Goal: Communication & Community: Answer question/provide support

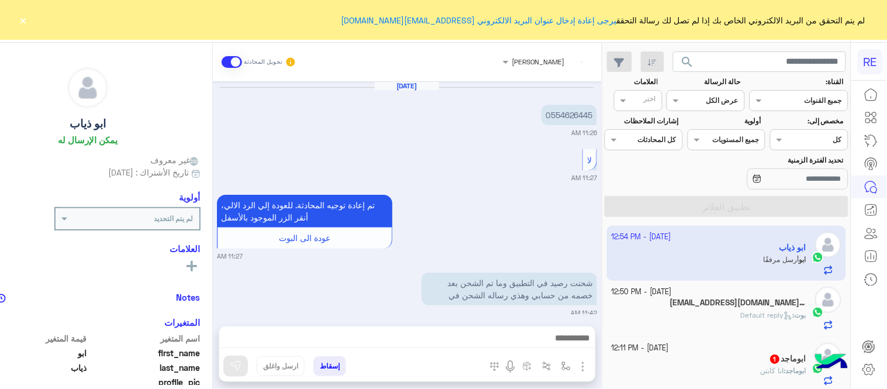
scroll to position [1530, 0]
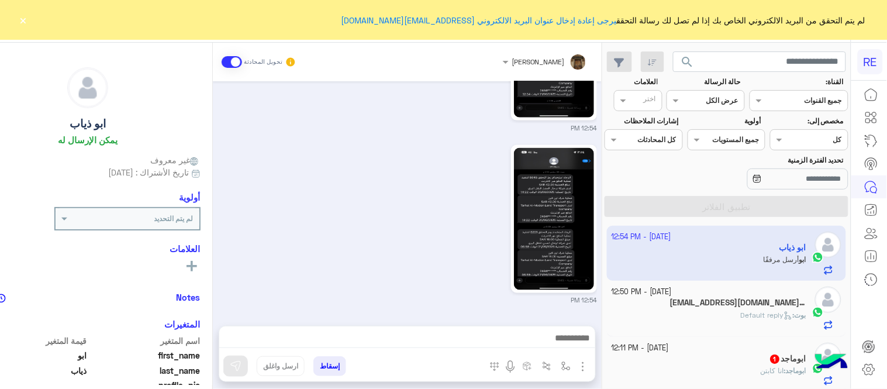
click at [527, 328] on div at bounding box center [407, 340] width 376 height 29
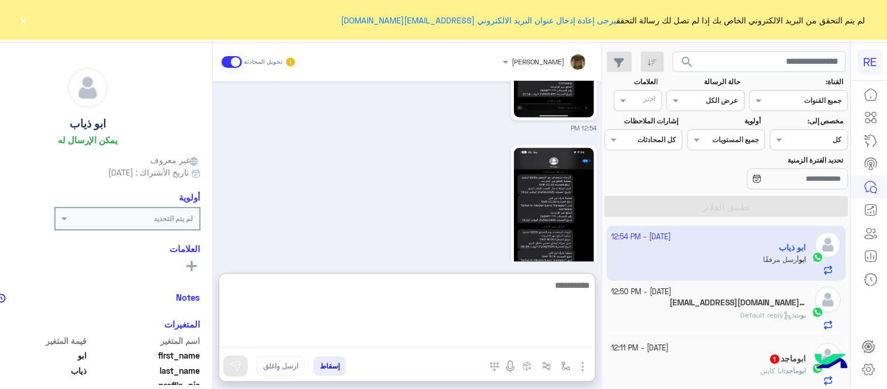
click at [535, 343] on textarea at bounding box center [407, 313] width 376 height 70
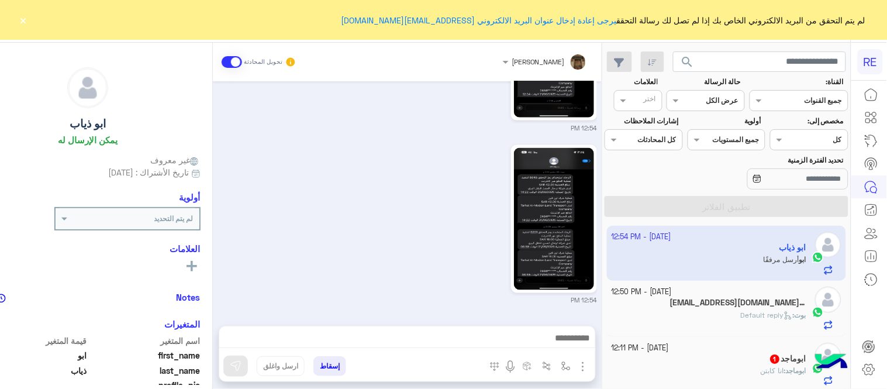
click at [289, 217] on div "12:54 PM" at bounding box center [407, 223] width 380 height 163
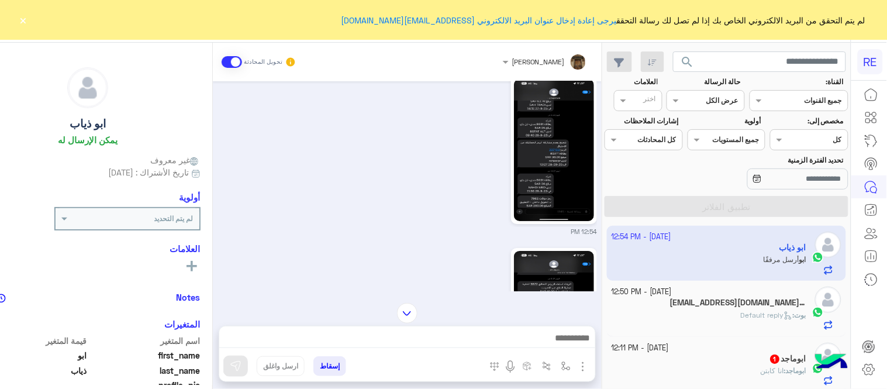
scroll to position [1077, 0]
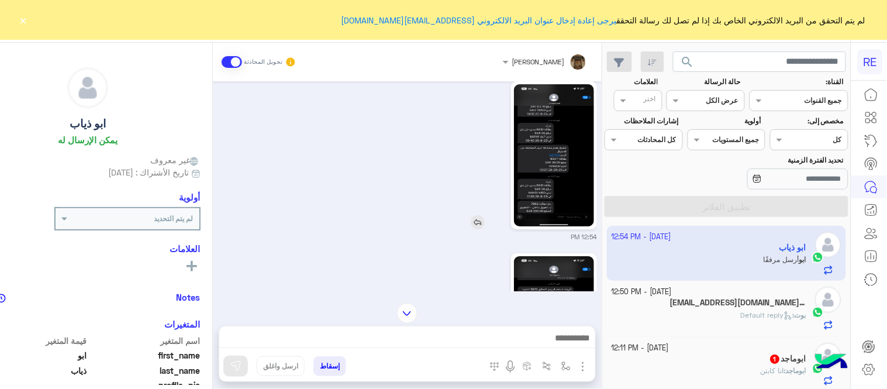
click at [575, 144] on img at bounding box center [554, 155] width 80 height 142
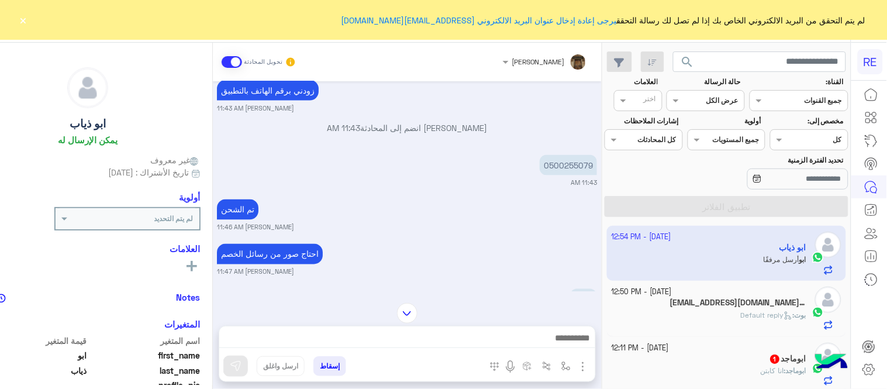
scroll to position [487, 0]
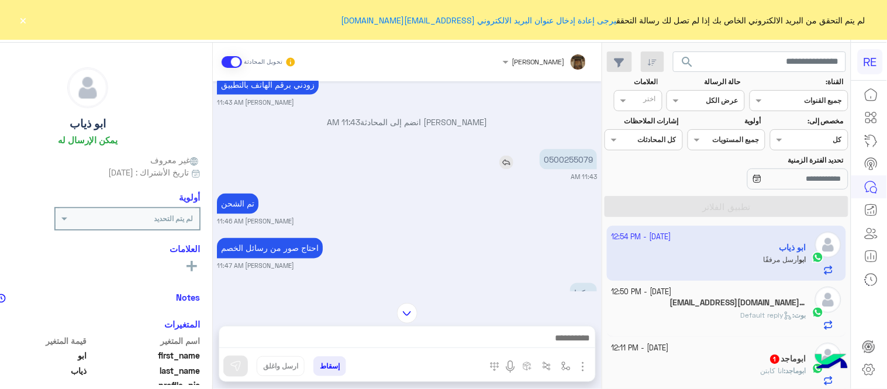
click at [565, 162] on p "0500255079" at bounding box center [567, 159] width 57 height 20
copy p "0500255079"
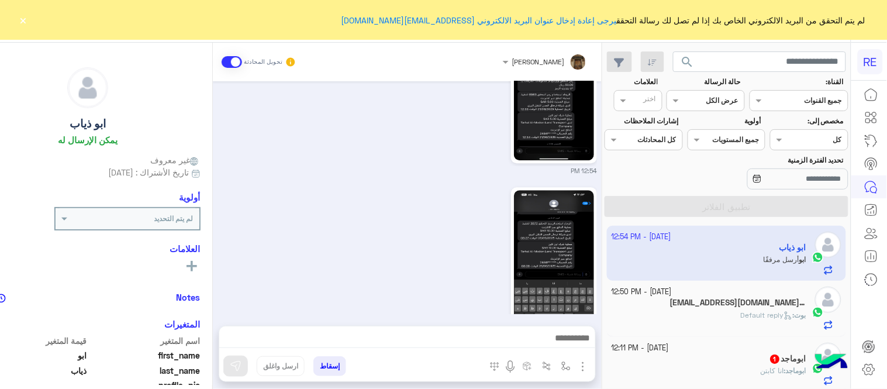
scroll to position [1933, 0]
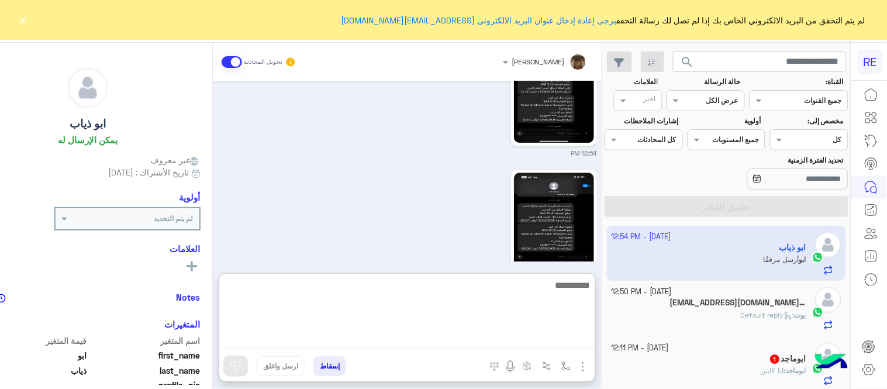
click at [385, 340] on textarea at bounding box center [407, 313] width 376 height 70
type textarea "**********"
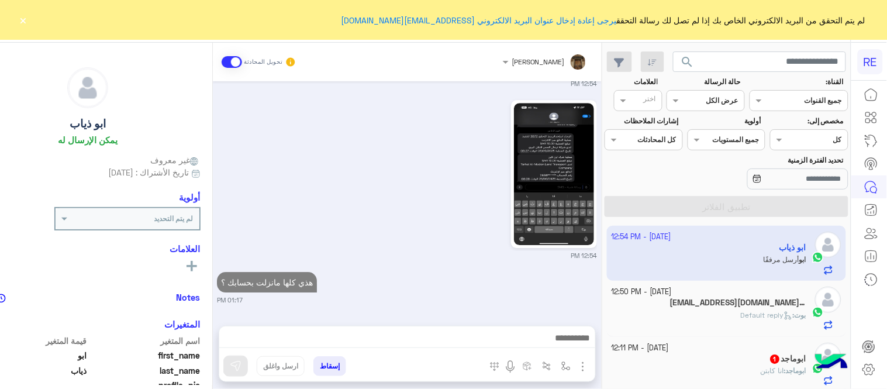
scroll to position [1978, 0]
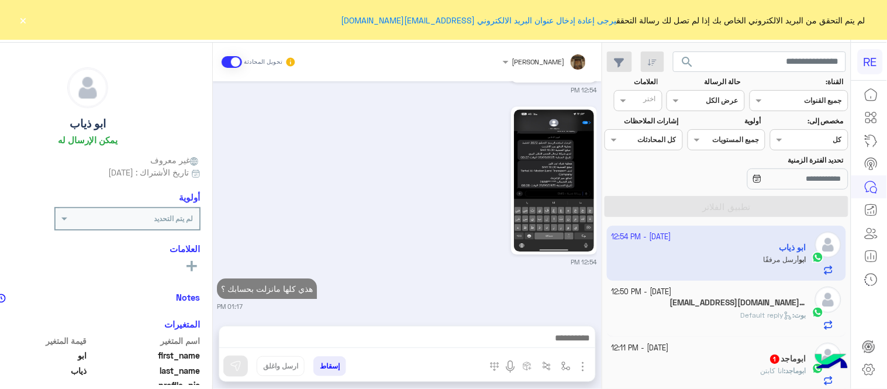
click at [429, 251] on div "[DATE] [PERSON_NAME] بتواصلك، نأمل منك توضيح استفسارك أكثر 10:34 AM ارجو حل الم…" at bounding box center [407, 197] width 389 height 233
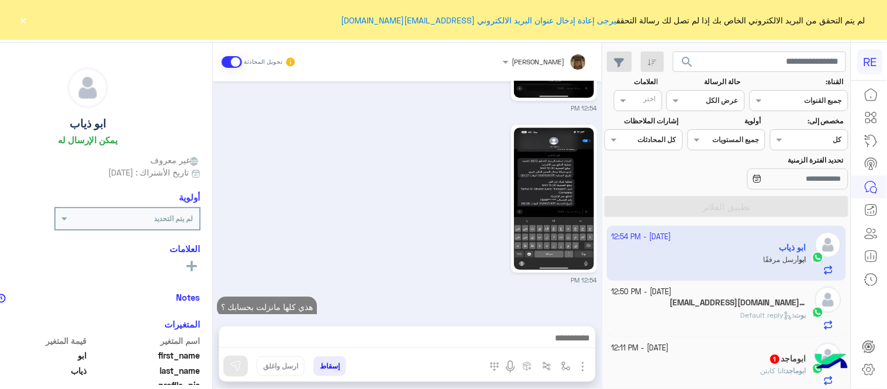
click at [712, 310] on div "[PERSON_NAME] : Default reply" at bounding box center [708, 320] width 195 height 20
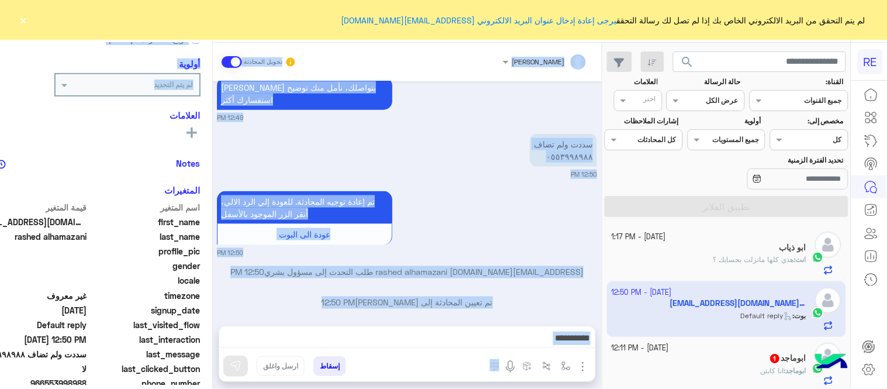
scroll to position [252, 0]
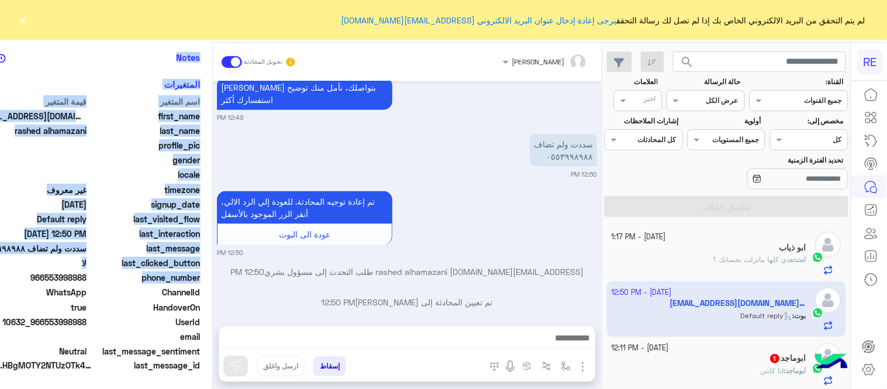
drag, startPoint x: 0, startPoint y: 219, endPoint x: 12, endPoint y: 277, distance: 59.1
click at [12, 277] on div "[EMAIL_ADDRESS][DOMAIN_NAME] rashed alhamazani يمكن الإرسال له غير معروف تاريخ …" at bounding box center [88, 214] width 248 height 342
click at [12, 277] on span "966553998988" at bounding box center [31, 277] width 112 height 12
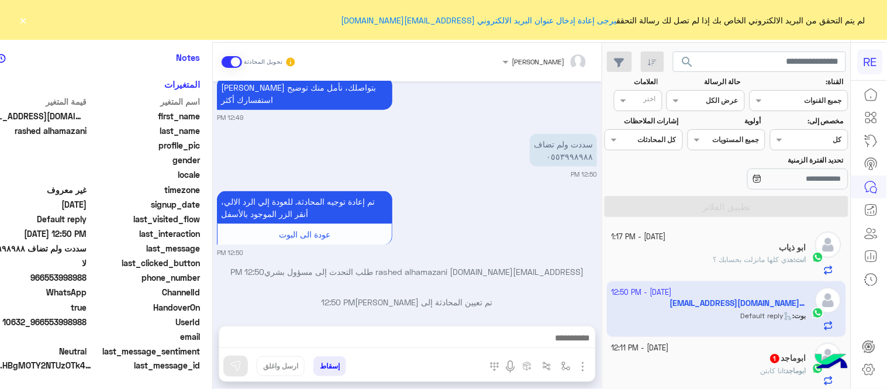
drag, startPoint x: 66, startPoint y: 276, endPoint x: 107, endPoint y: 283, distance: 41.4
click at [107, 283] on div "phone_number [PHONE_NUMBER]" at bounding box center [87, 278] width 225 height 15
copy span "553998988"
click at [231, 267] on mat-drawer-container "[PERSON_NAME] تحويل المحادثة [DATE] انا بعت السياره التى تحمل رقم ر ر ع ٩٣٨١ ال…" at bounding box center [283, 218] width 638 height 351
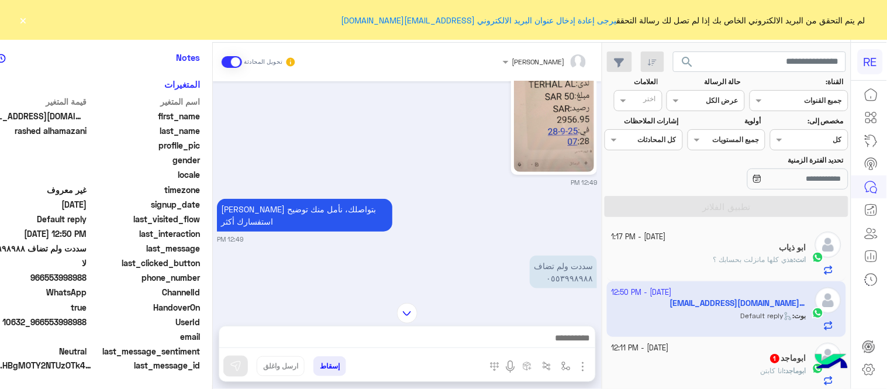
scroll to position [271, 0]
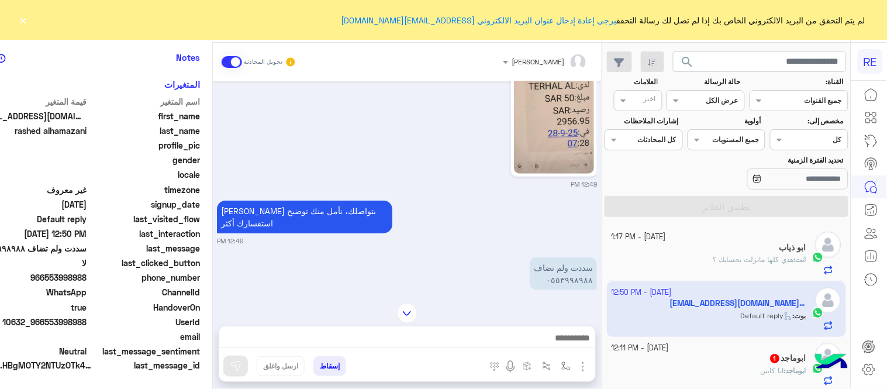
click at [481, 335] on textarea at bounding box center [407, 339] width 376 height 18
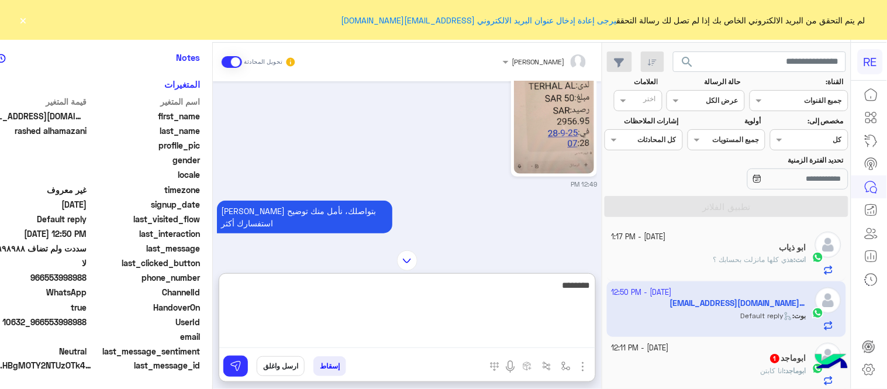
type textarea "********"
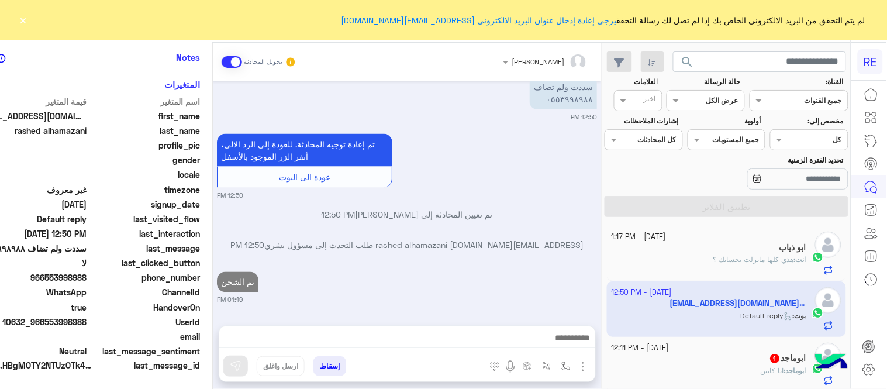
click at [601, 228] on div "[DATE] انا بعت السياره التى تحمل رقم ر ر ع ٩٣٨١ الرجاء الحذف . 07:28 AM جاري ال…" at bounding box center [407, 197] width 389 height 233
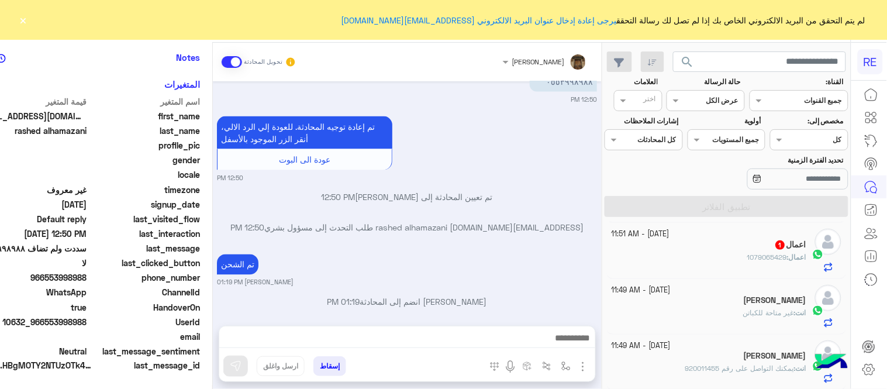
scroll to position [148, 0]
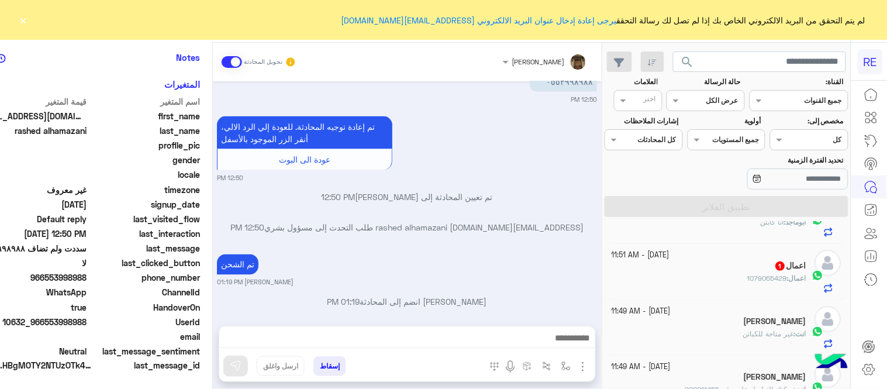
click at [690, 290] on div "اعمال : 1079065429" at bounding box center [708, 283] width 195 height 20
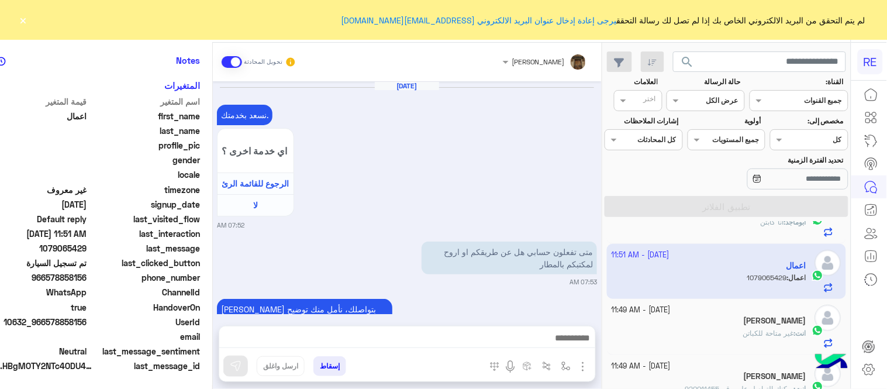
scroll to position [328, 0]
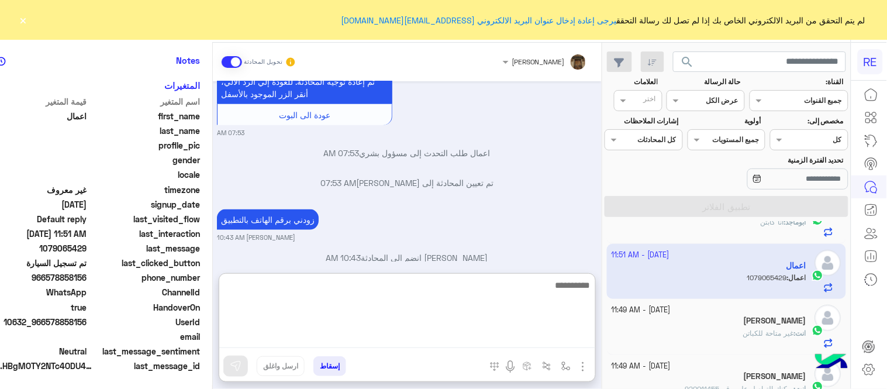
click at [463, 331] on textarea at bounding box center [407, 313] width 376 height 70
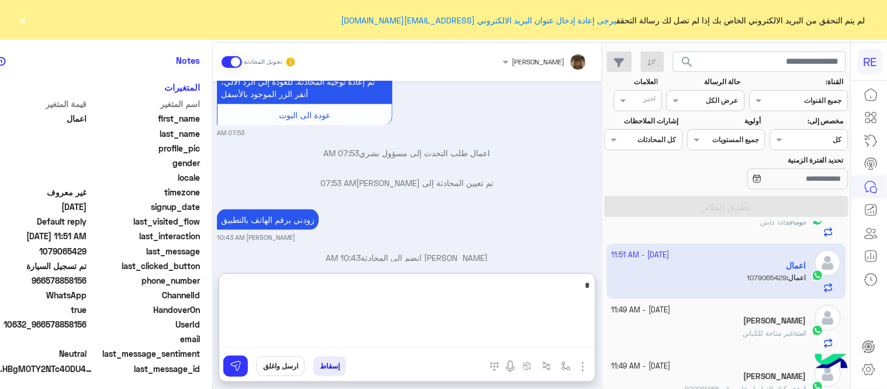
scroll to position [240, 0]
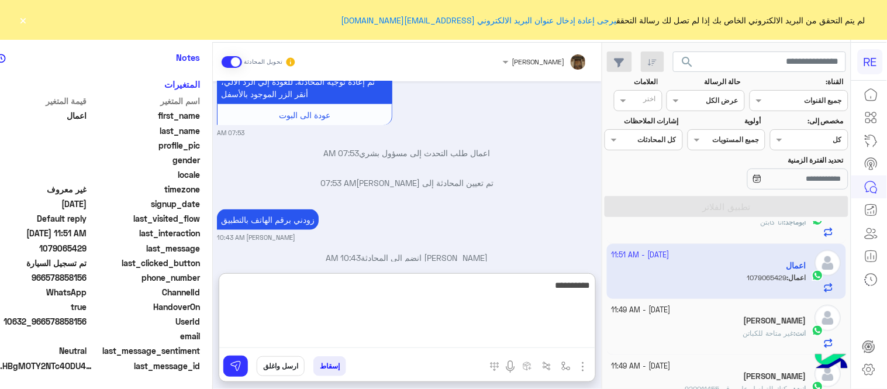
type textarea "**********"
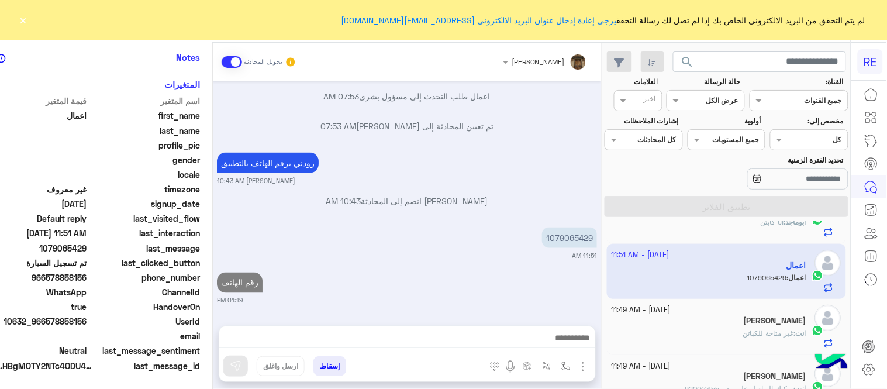
click at [581, 238] on div "[DATE] نسعد بخدمتك. اي خدمة اخرى ؟ الرجوع للقائمة الرئ لا 07:52 AM متى تفعلون ح…" at bounding box center [407, 197] width 389 height 233
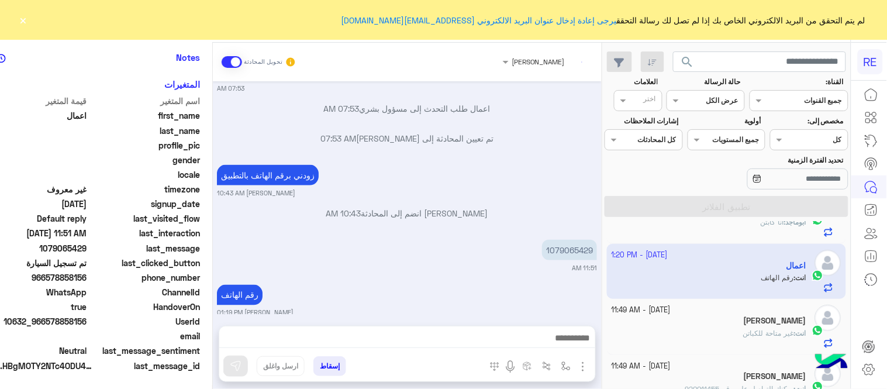
scroll to position [97, 0]
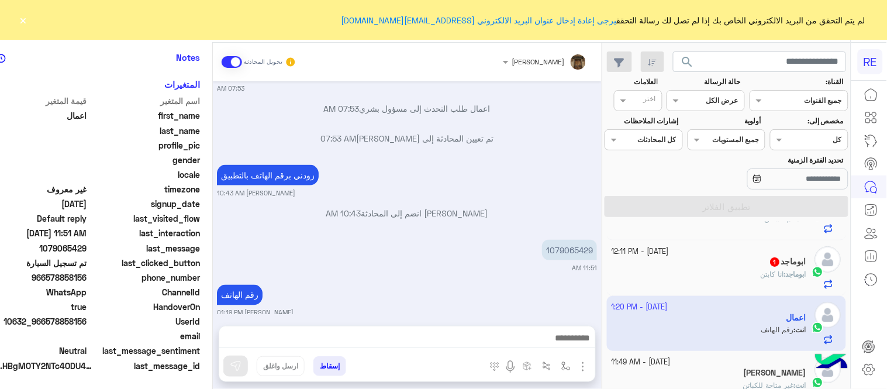
click at [681, 263] on div "ابوماجد 1" at bounding box center [708, 263] width 195 height 12
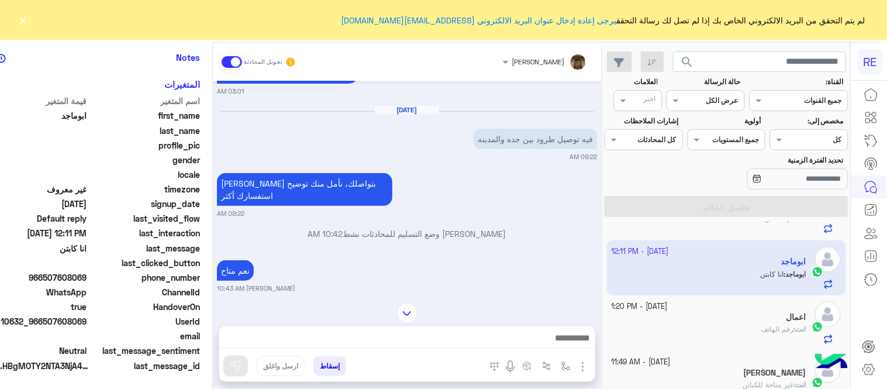
scroll to position [181, 0]
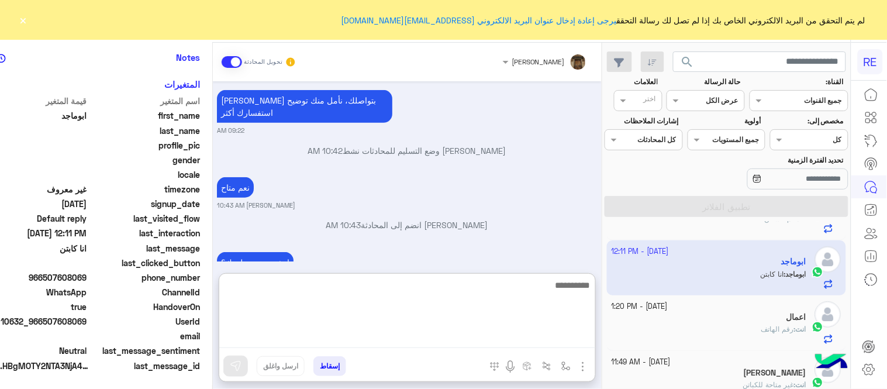
click at [378, 330] on textarea at bounding box center [407, 313] width 376 height 70
type textarea "*"
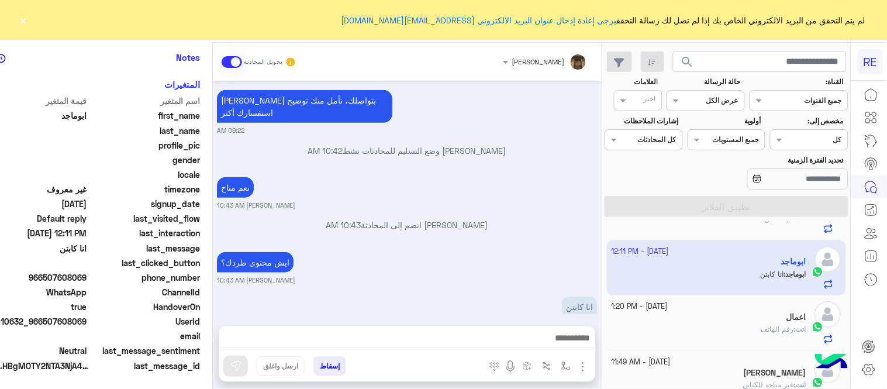
click at [416, 249] on div "ايش محتوى طردك؟ [PERSON_NAME] 10:43 AM" at bounding box center [407, 267] width 380 height 36
click at [22, 18] on button "×" at bounding box center [24, 20] width 12 height 12
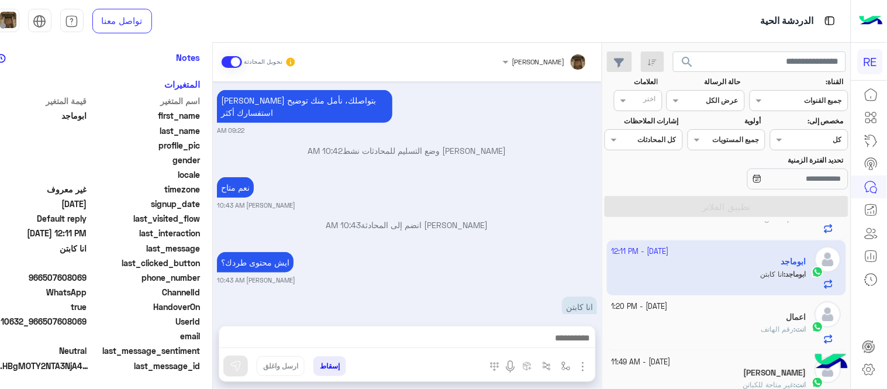
scroll to position [0, 0]
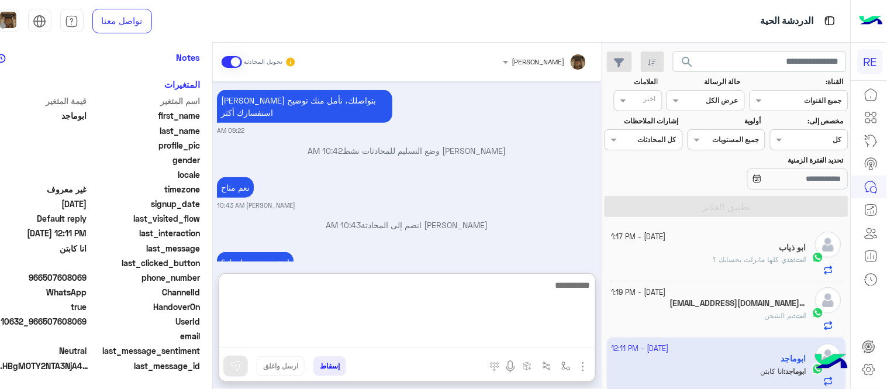
click at [505, 334] on textarea at bounding box center [407, 313] width 376 height 70
type textarea "**********"
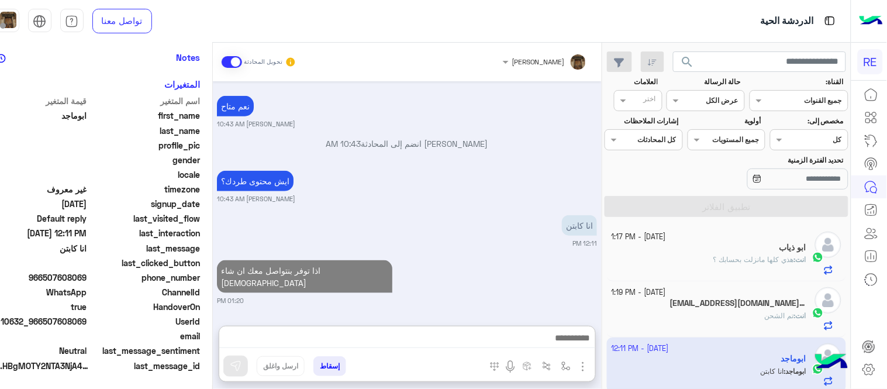
click at [577, 230] on div "[DATE] هل لكم مكتب في [GEOGRAPHIC_DATA][PERSON_NAME] 03:01 AM العفو عزيزي وبخدم…" at bounding box center [407, 197] width 389 height 233
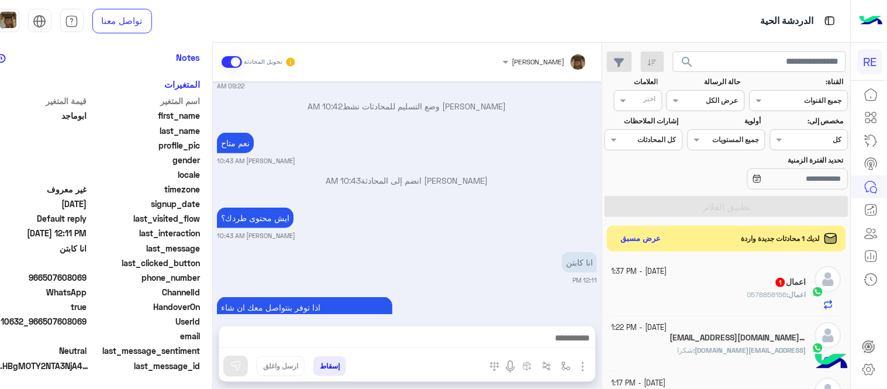
click at [528, 294] on div "اذا توفر بنتواصل معك ان شاء الله [PERSON_NAME] 01:20 PM" at bounding box center [407, 318] width 380 height 48
click at [657, 236] on button "عرض مسبق" at bounding box center [639, 238] width 49 height 16
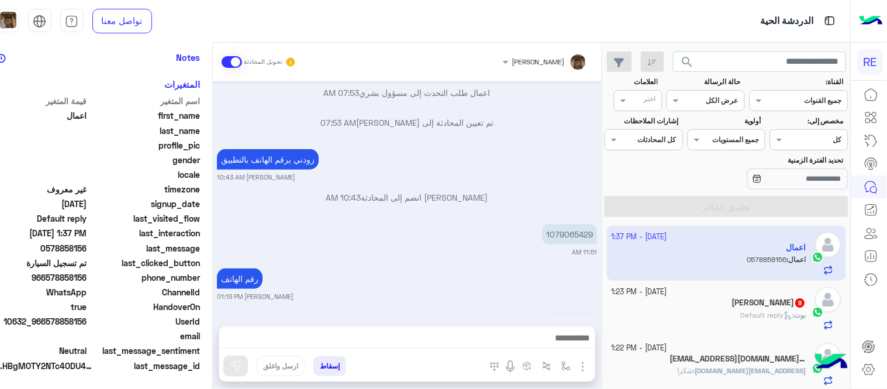
scroll to position [1456, 0]
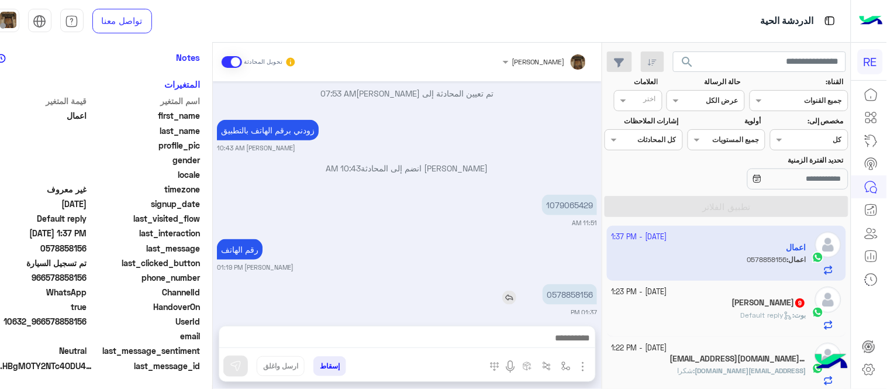
click at [568, 284] on p "0578858156" at bounding box center [569, 294] width 54 height 20
copy p "0578858156"
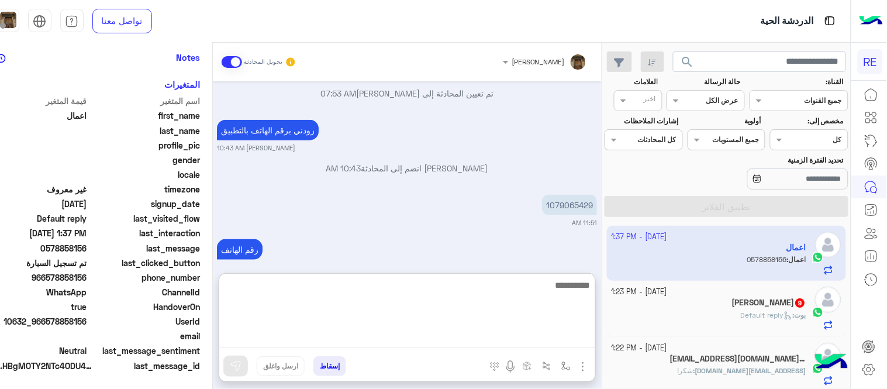
click at [482, 341] on textarea at bounding box center [407, 313] width 376 height 70
type textarea "**********"
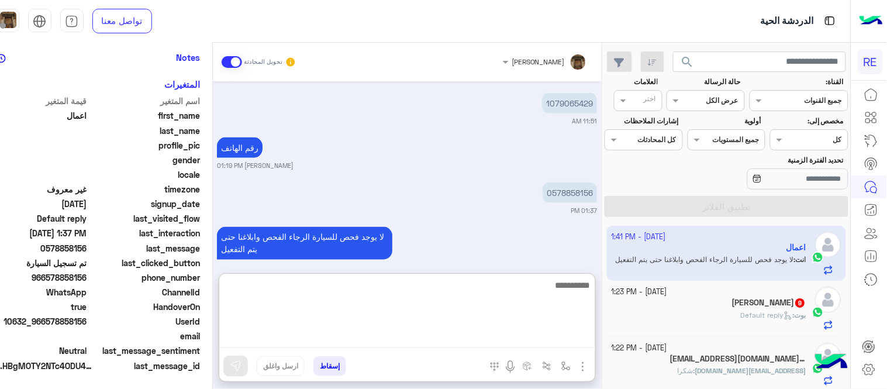
scroll to position [1565, 0]
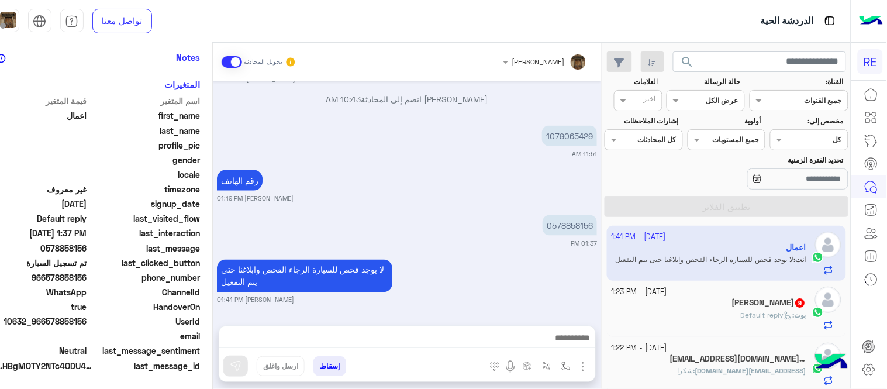
click at [670, 307] on div "[PERSON_NAME] 9" at bounding box center [708, 303] width 195 height 12
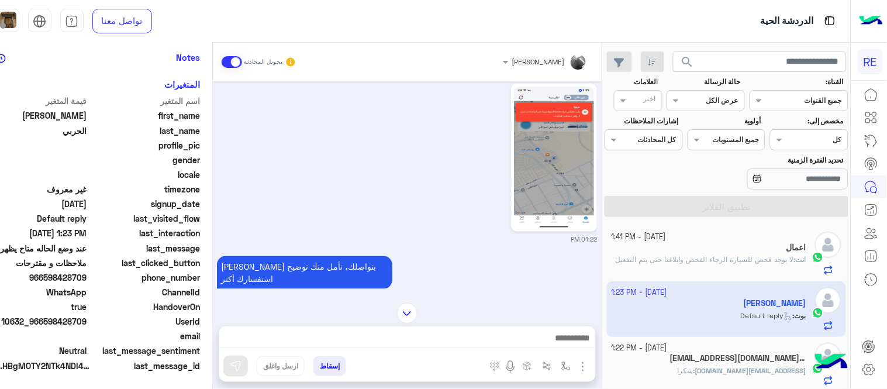
scroll to position [305, 0]
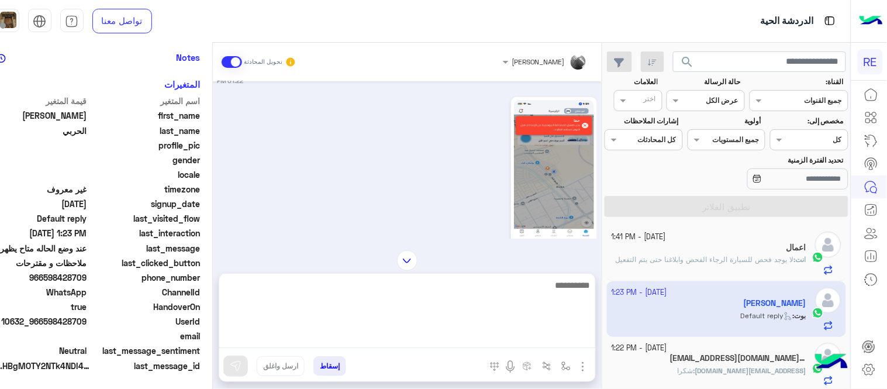
click at [452, 333] on textarea at bounding box center [407, 313] width 376 height 70
type textarea "**********"
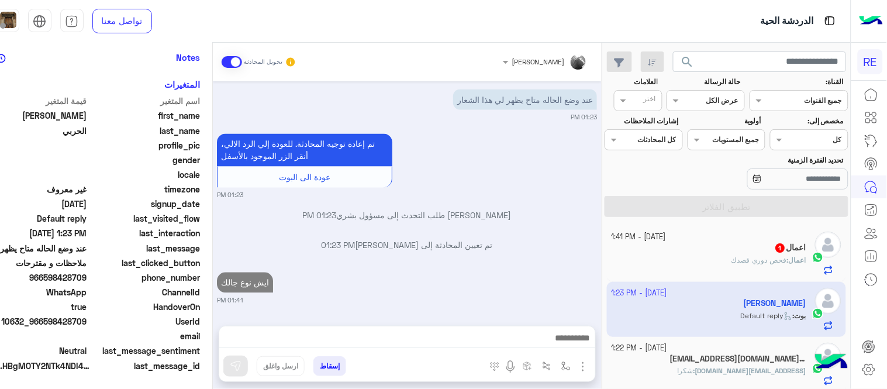
click at [577, 269] on div "ايش نوع جالك 01:41 PM" at bounding box center [407, 287] width 380 height 36
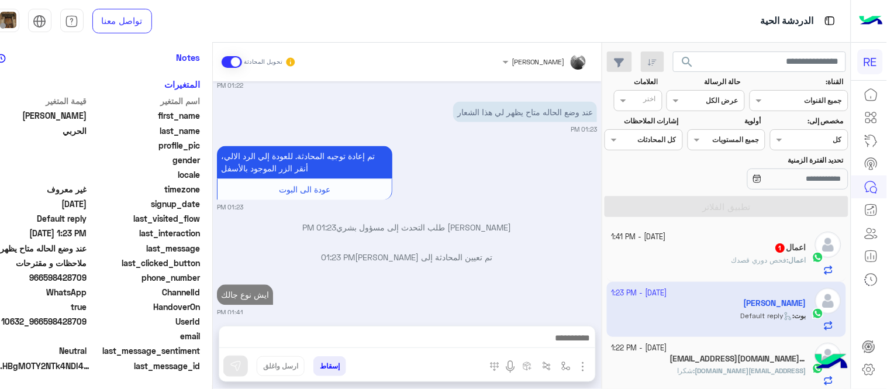
click at [698, 264] on div "اعمال : فحص دوري قصدك" at bounding box center [708, 265] width 195 height 20
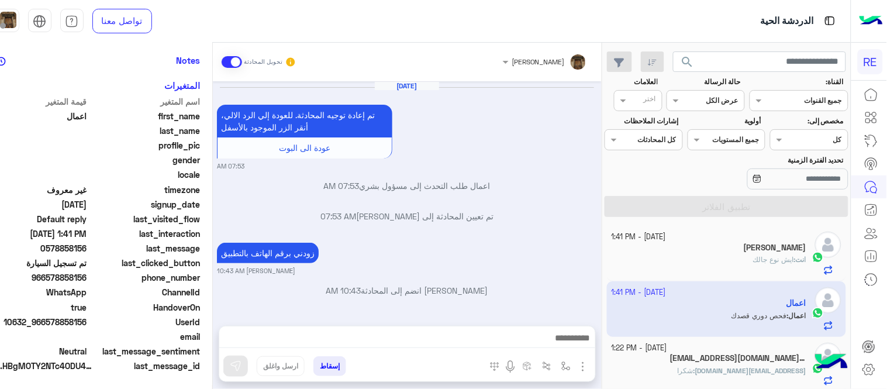
scroll to position [236, 0]
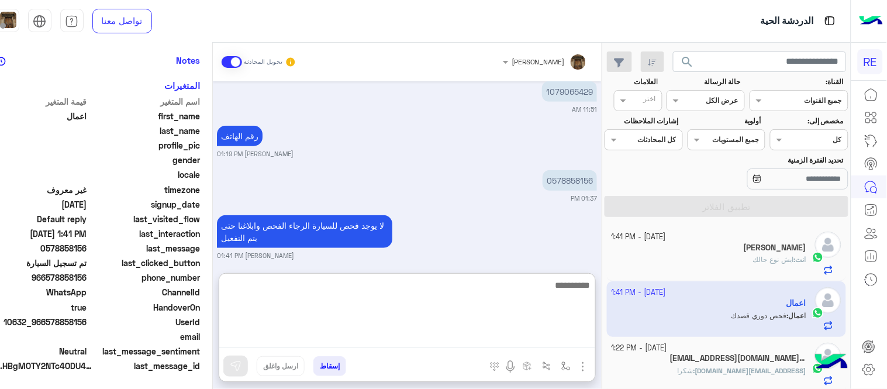
click at [493, 331] on textarea at bounding box center [407, 313] width 376 height 70
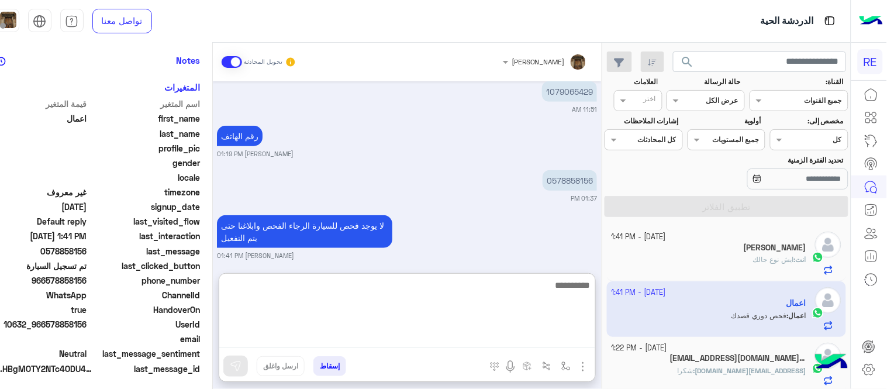
scroll to position [240, 0]
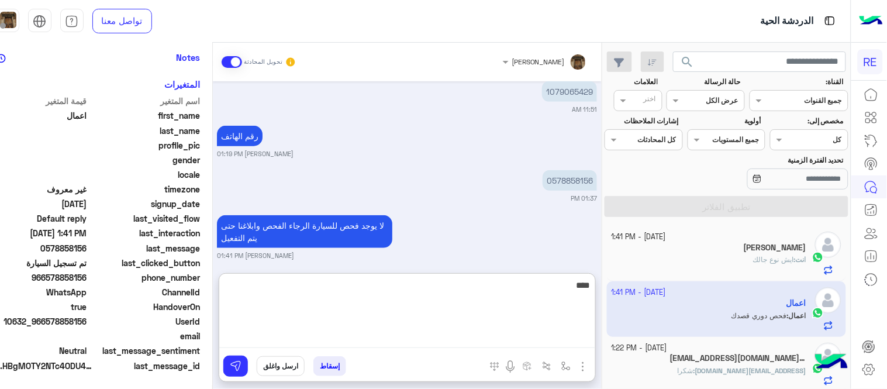
type textarea "****"
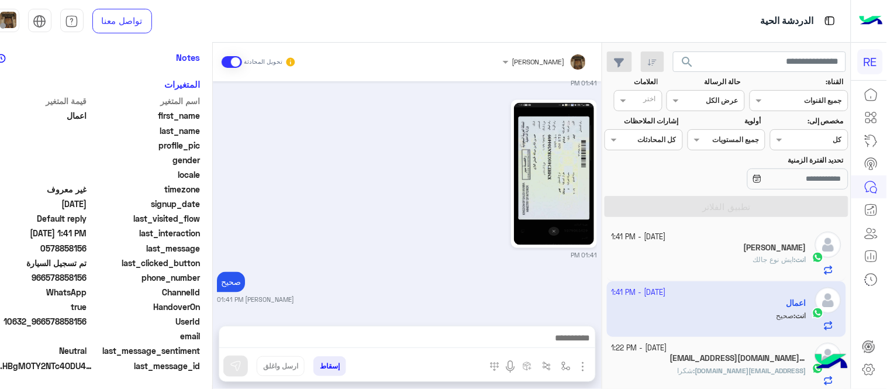
scroll to position [452, 0]
click at [425, 202] on div "01:41 PM" at bounding box center [407, 178] width 380 height 163
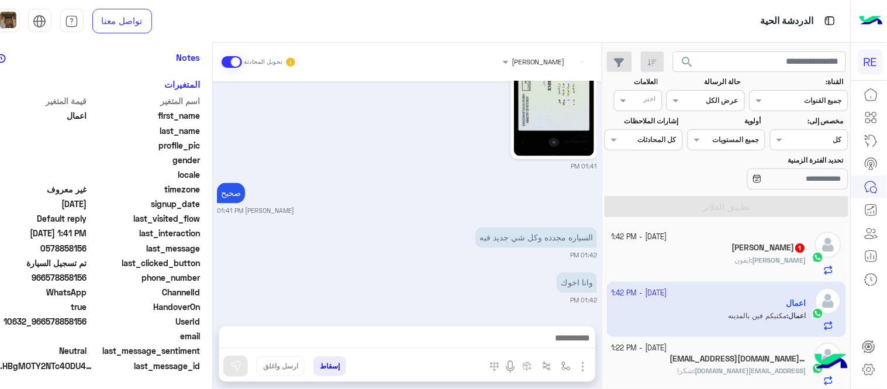
scroll to position [586, 0]
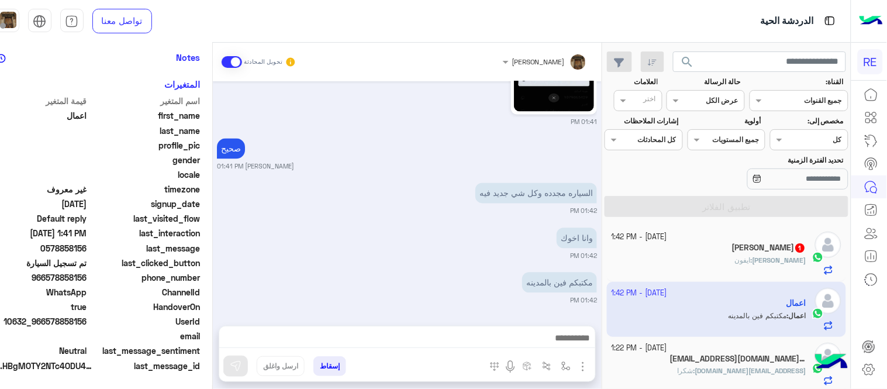
click at [686, 257] on div "[PERSON_NAME] : ايفون" at bounding box center [708, 265] width 195 height 20
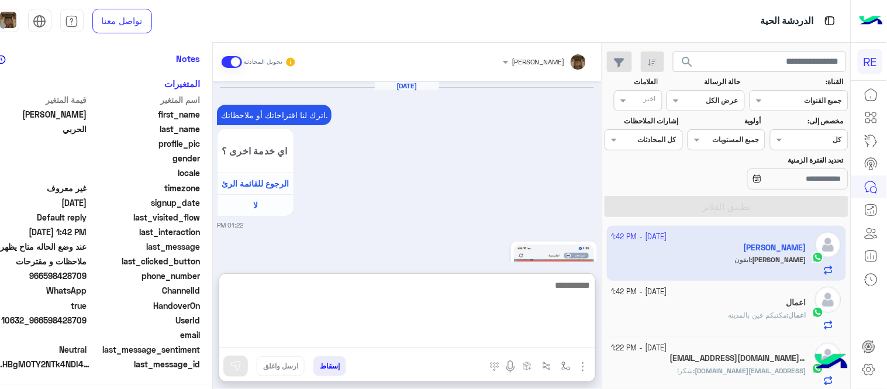
scroll to position [444, 0]
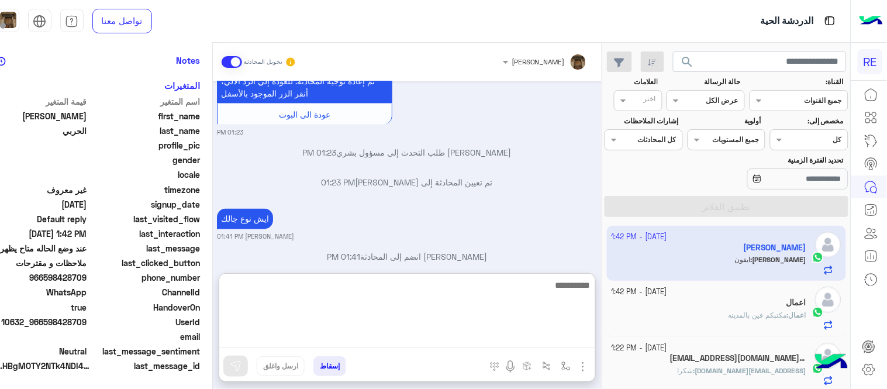
click at [410, 335] on textarea at bounding box center [407, 313] width 376 height 70
paste textarea "**********"
type textarea "**********"
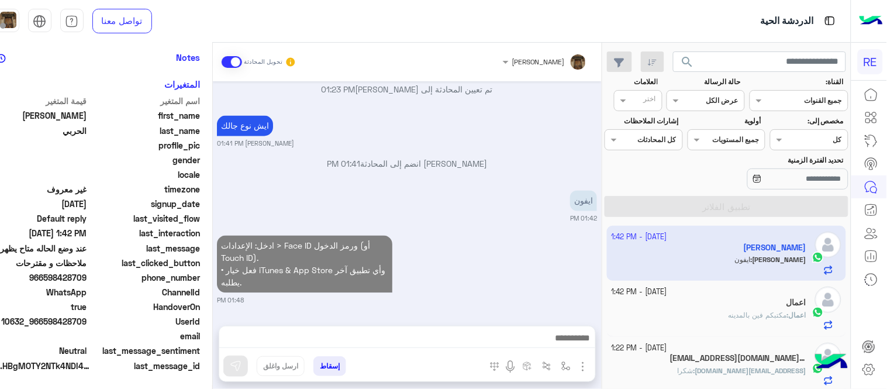
click at [496, 223] on div "[DATE] اترك لنا اقتراحاتك أو ملاحظاتك. اي خدمة اخرى ؟ الرجوع للقائمة الرئ لا 01…" at bounding box center [407, 197] width 389 height 233
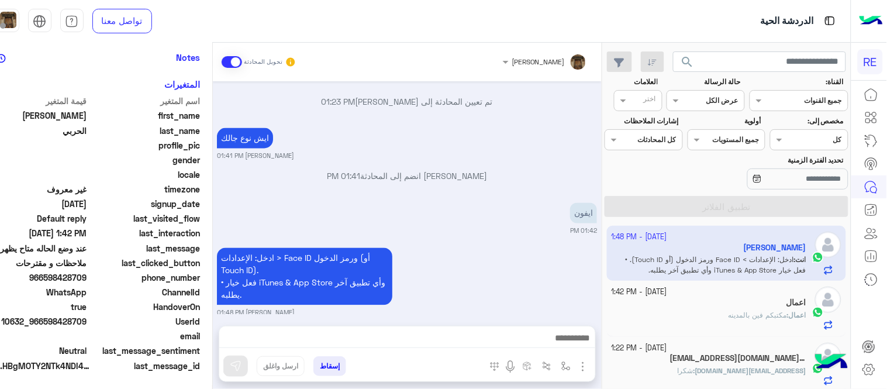
click at [704, 296] on div "[DATE] - 1:42 PM" at bounding box center [708, 291] width 195 height 11
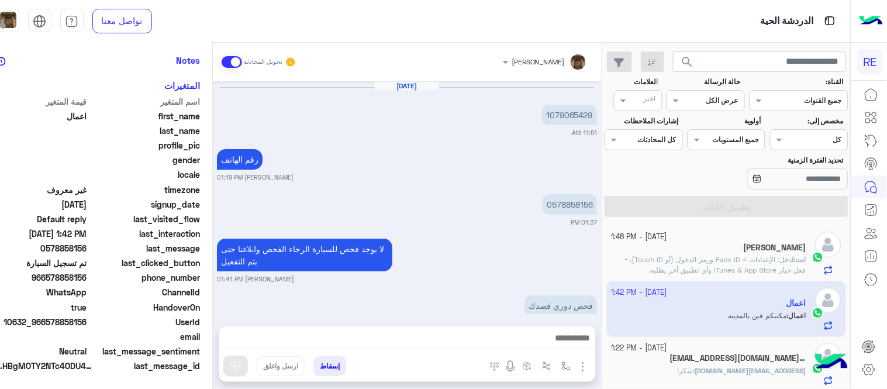
scroll to position [374, 0]
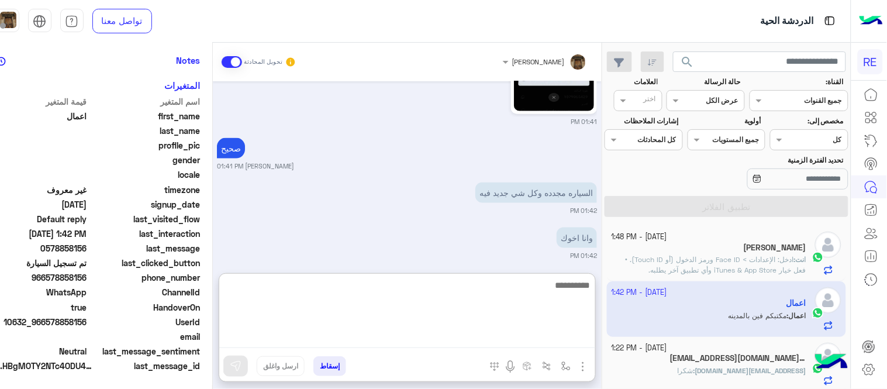
click at [484, 337] on textarea at bounding box center [407, 313] width 376 height 70
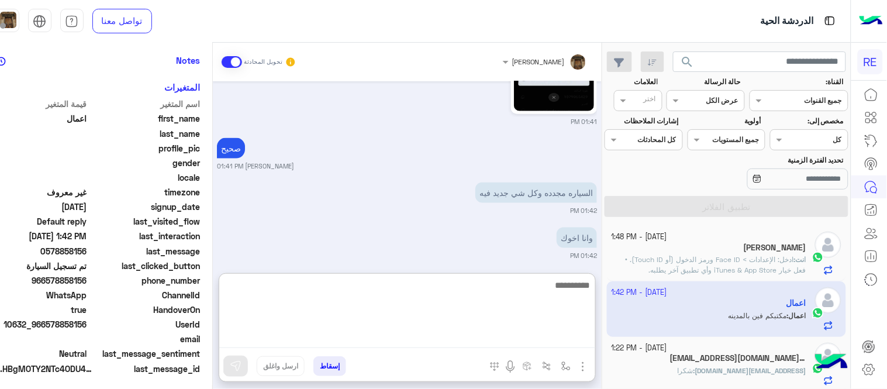
scroll to position [240, 0]
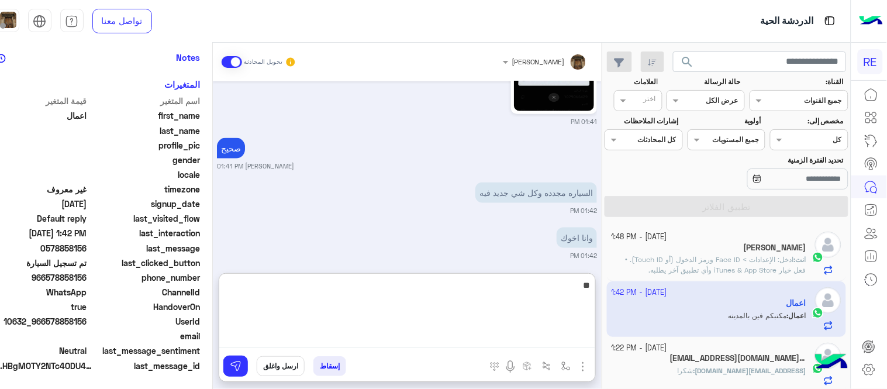
type textarea "*"
type textarea "**********"
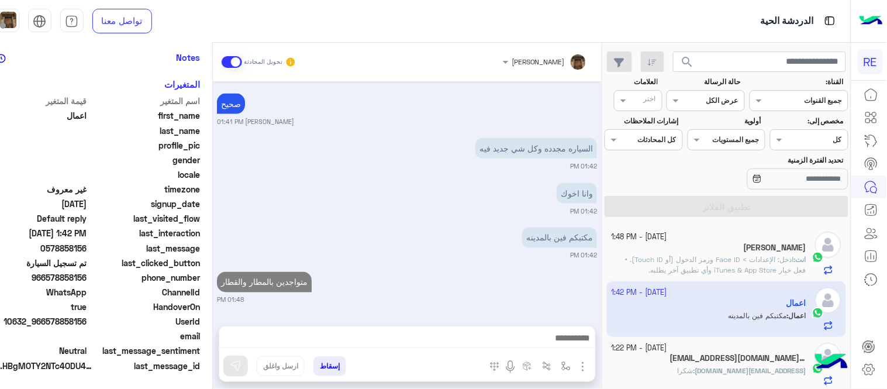
scroll to position [418, 0]
click at [422, 220] on div "[DATE] 1079065429 11:51 AM رقم الهاتف [PERSON_NAME] 01:19 PM 0578858156 01:37 P…" at bounding box center [407, 197] width 389 height 233
click at [468, 240] on div "مكتبكم فين بالمدينه" at bounding box center [525, 237] width 141 height 20
click at [465, 289] on div "متواجدين بالمطار والقطار [PERSON_NAME] 01:48 PM" at bounding box center [407, 287] width 380 height 36
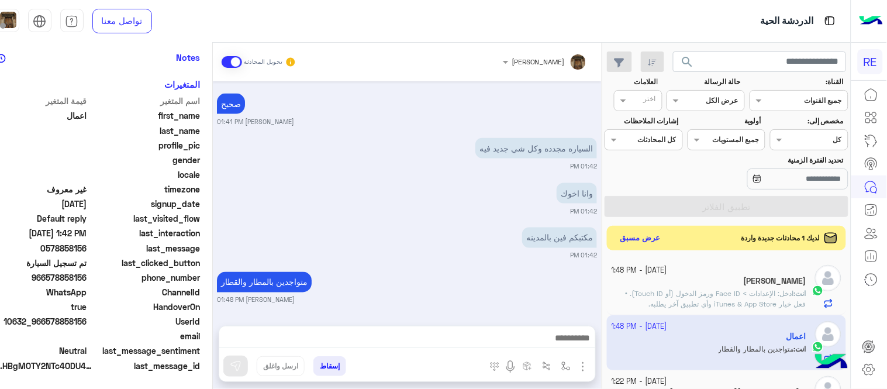
click at [644, 246] on button "عرض مسبق" at bounding box center [639, 238] width 49 height 16
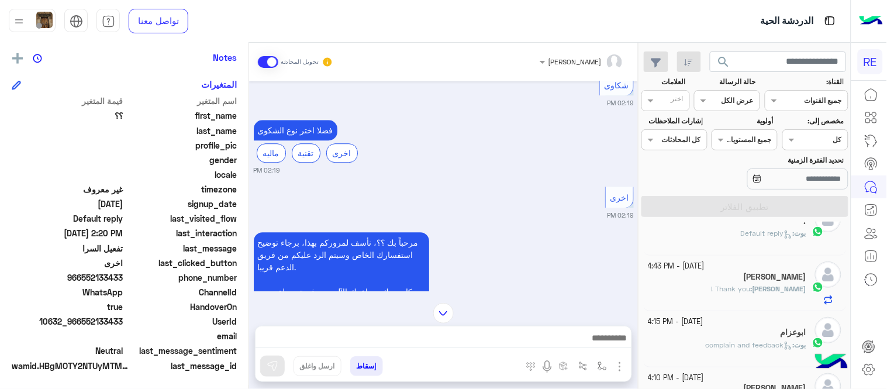
scroll to position [634, 0]
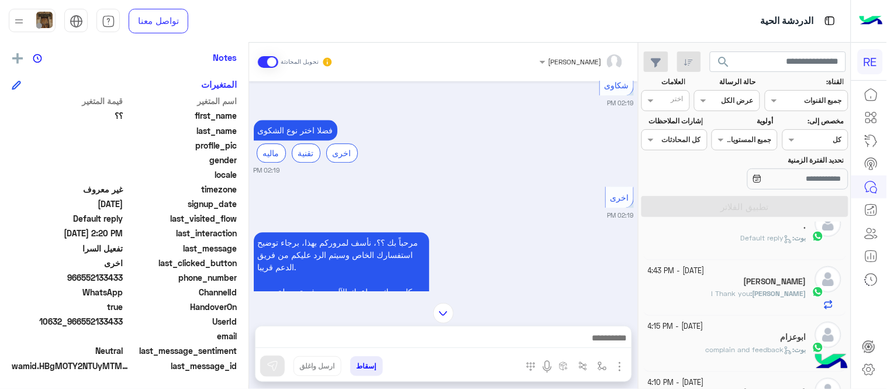
click at [752, 292] on span "[PERSON_NAME]" at bounding box center [779, 293] width 54 height 9
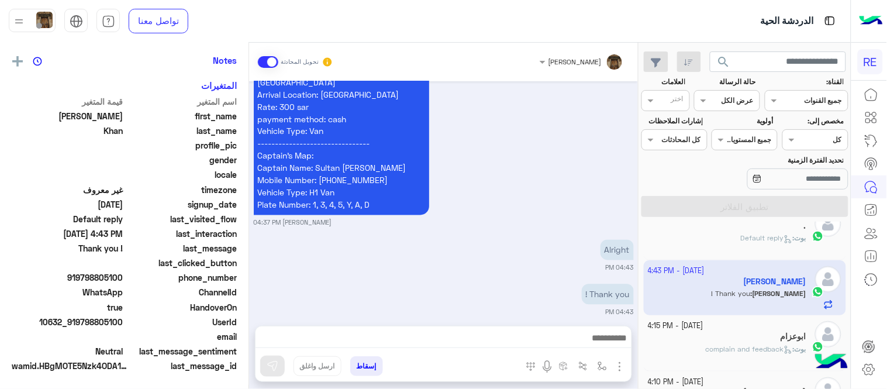
scroll to position [240, 0]
drag, startPoint x: 252, startPoint y: 275, endPoint x: 249, endPoint y: 224, distance: 51.0
click at [249, 224] on div "[DATE] A family car costs 250 riyals and takes about 5 people and 4 medium bags…" at bounding box center [443, 197] width 389 height 233
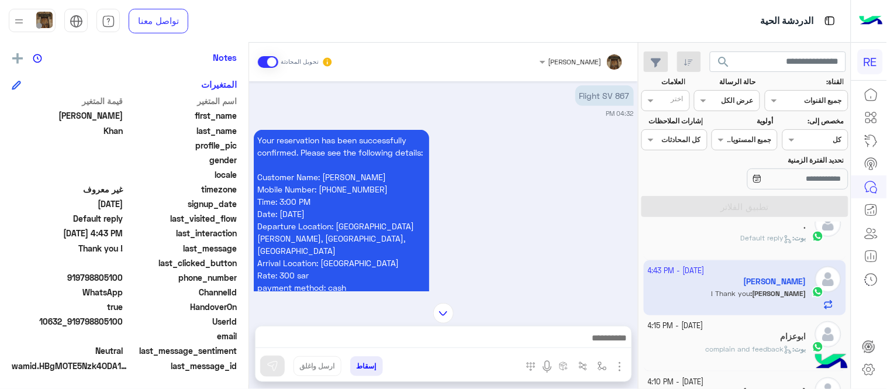
scroll to position [527, 0]
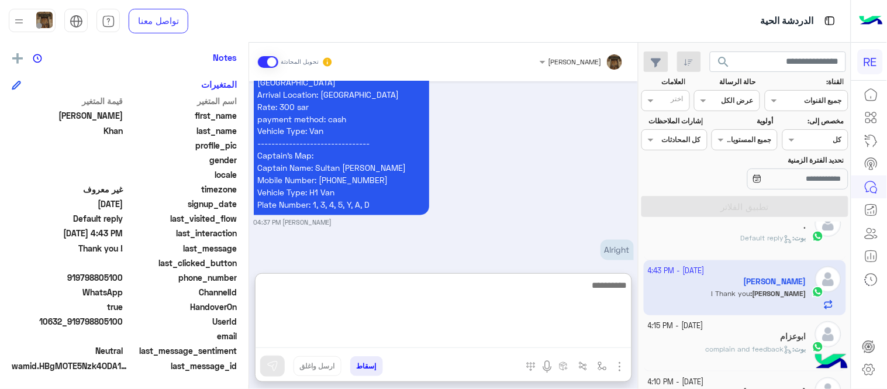
click at [402, 330] on textarea at bounding box center [443, 313] width 376 height 70
type textarea "*********"
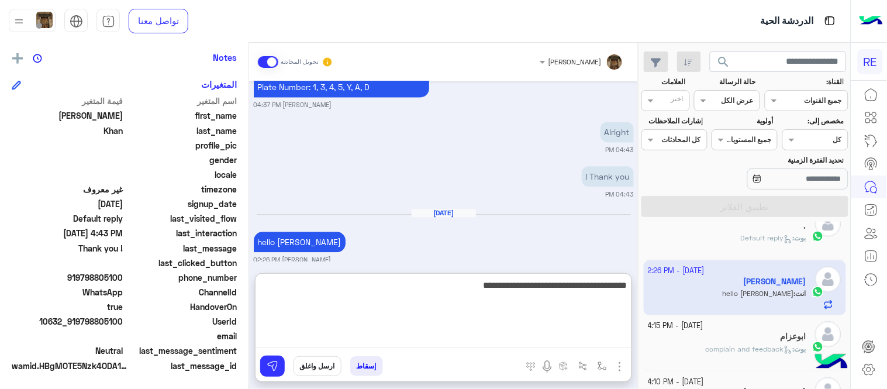
type textarea "**********"
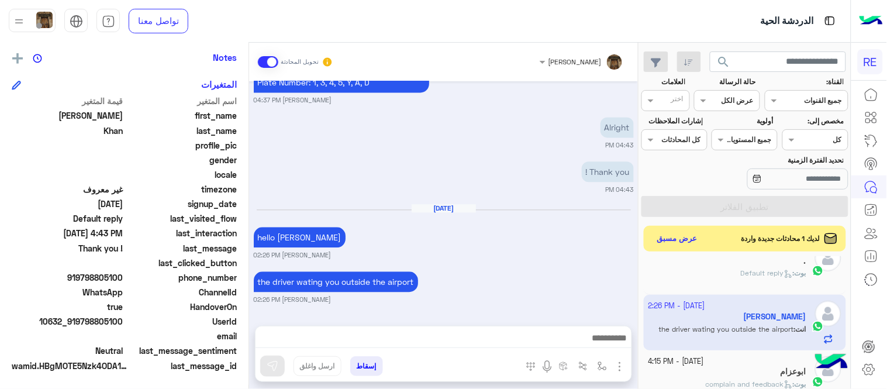
click at [558, 213] on div "[DATE] A family car costs 250 riyals and takes about 5 people and 4 medium bags…" at bounding box center [443, 197] width 389 height 233
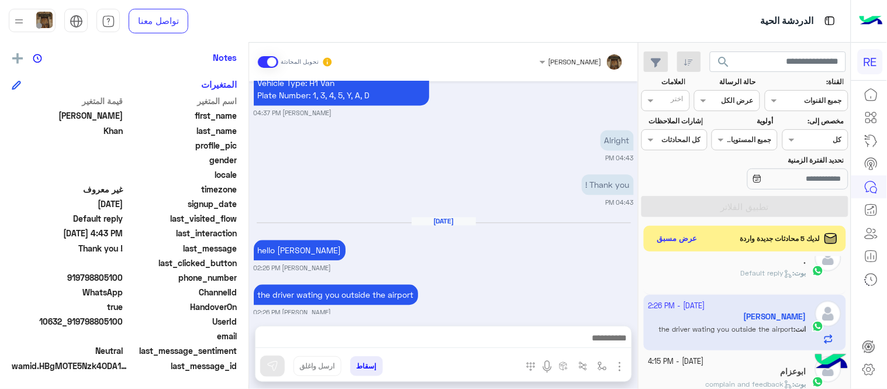
click at [528, 265] on div "[DATE] A family car costs 250 riyals and takes about 5 people and 4 medium bags…" at bounding box center [443, 197] width 389 height 233
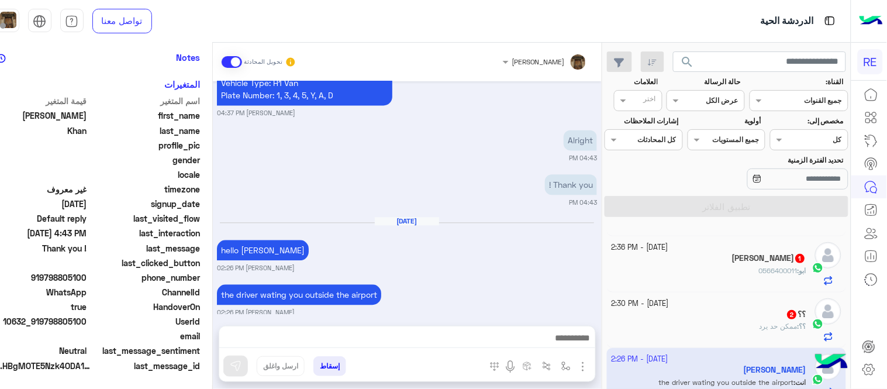
scroll to position [161, 0]
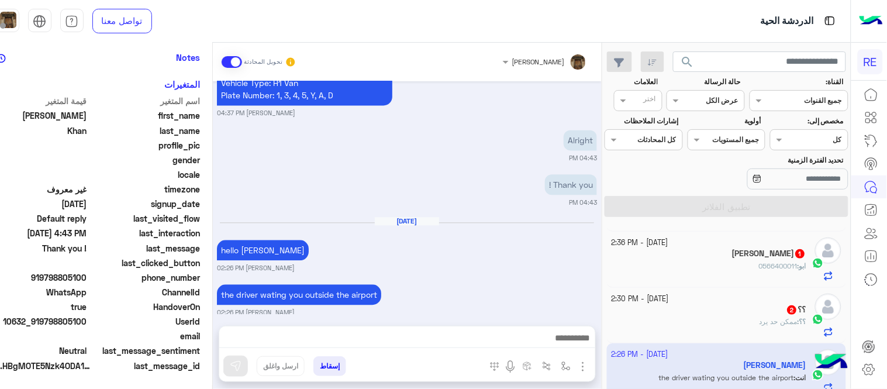
click at [705, 317] on div "؟؟ : ممكن حد يرد" at bounding box center [708, 326] width 195 height 20
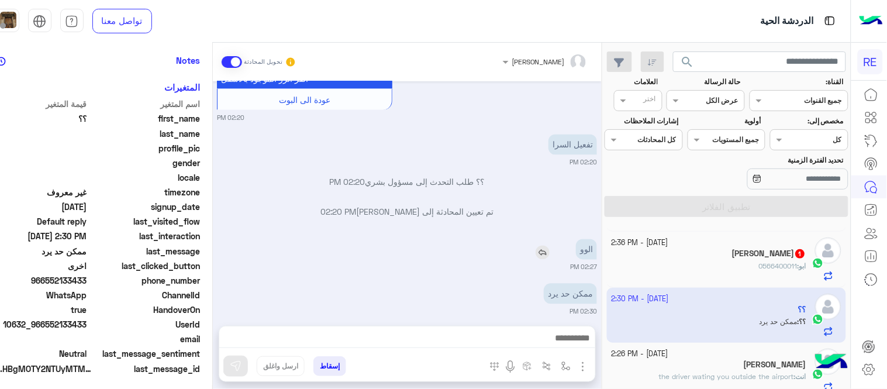
scroll to position [240, 0]
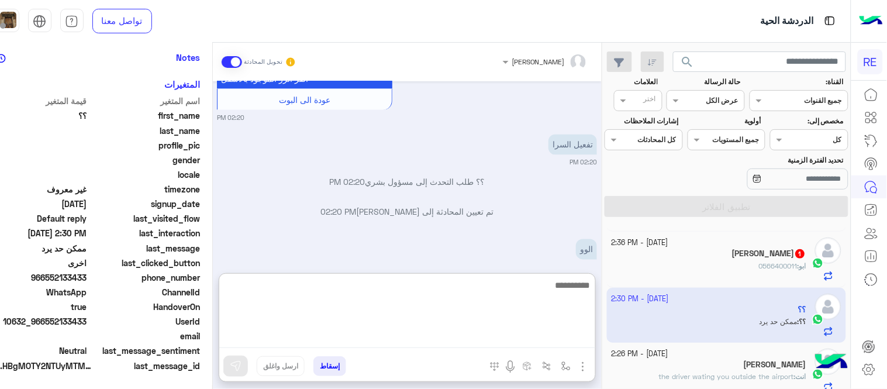
click at [494, 331] on textarea at bounding box center [407, 313] width 376 height 70
type textarea "*"
type textarea "**********"
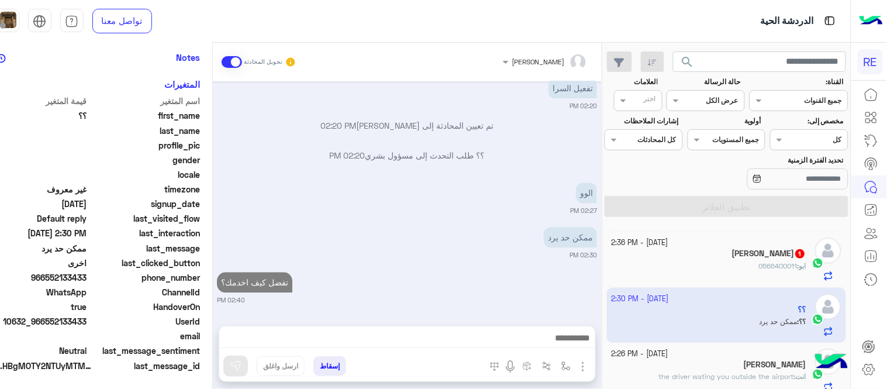
scroll to position [594, 0]
click at [726, 261] on div "ابو : 0566400011" at bounding box center [708, 271] width 195 height 20
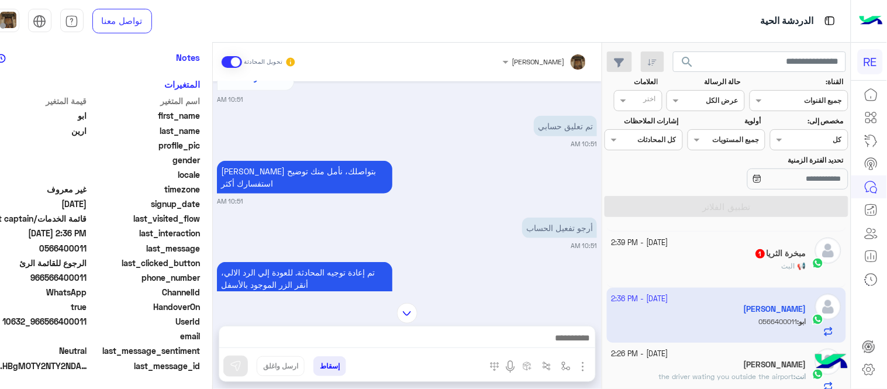
scroll to position [1752, 0]
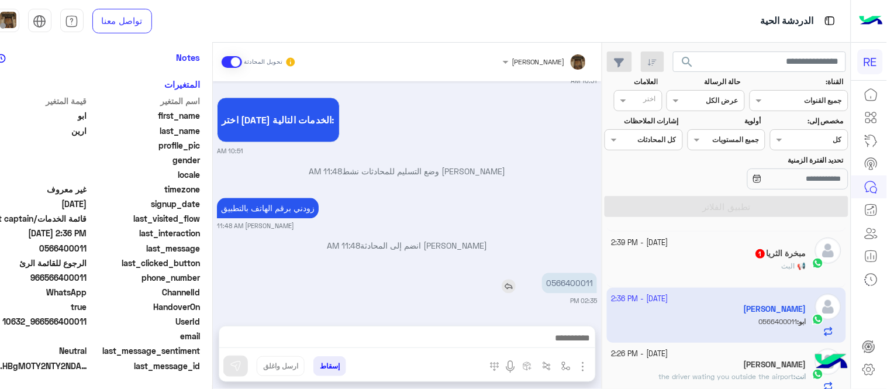
click at [575, 281] on p "0566400011" at bounding box center [569, 283] width 55 height 20
copy p "0566400011"
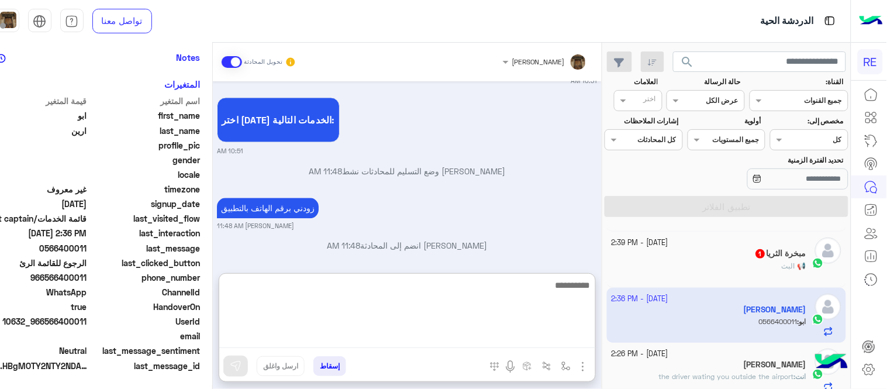
click at [517, 333] on textarea at bounding box center [407, 313] width 376 height 70
type textarea "**********"
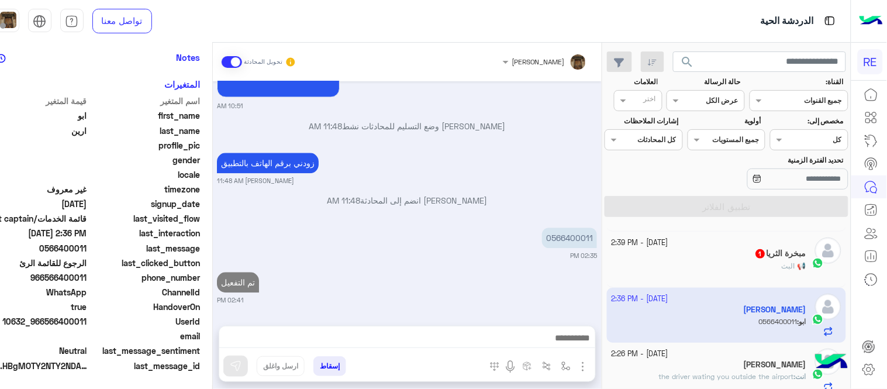
scroll to position [1797, 0]
click at [512, 247] on div "[DATE] [PERSON_NAME] غادر المحادثة 01:28 PM [PERSON_NAME] وضع التسليم للمحادثات…" at bounding box center [407, 197] width 389 height 233
click at [700, 258] on div "مبخرة الثريا 1" at bounding box center [708, 254] width 195 height 12
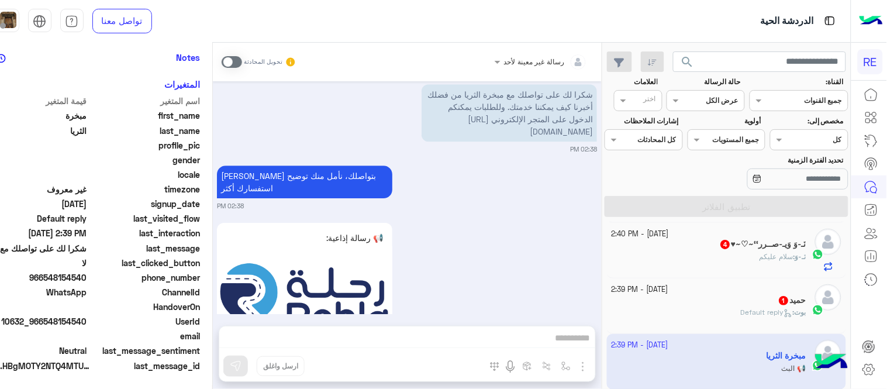
scroll to position [42, 0]
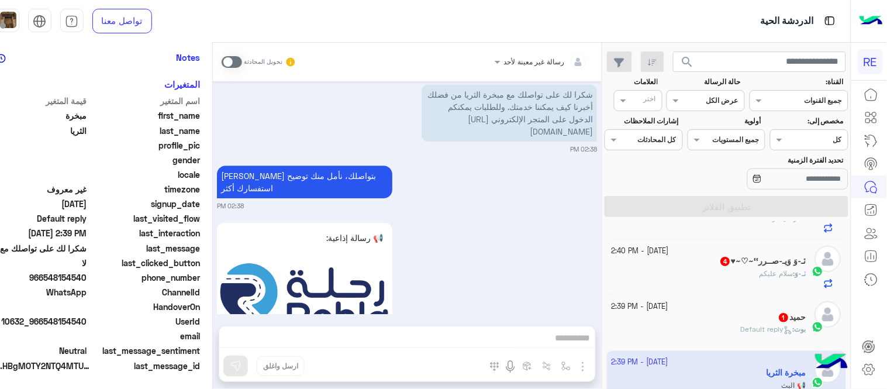
click at [677, 323] on div "حميد 1" at bounding box center [708, 318] width 195 height 12
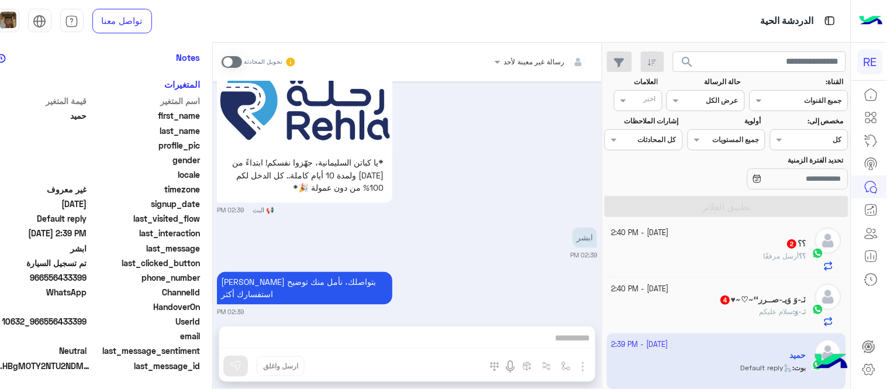
scroll to position [94, 0]
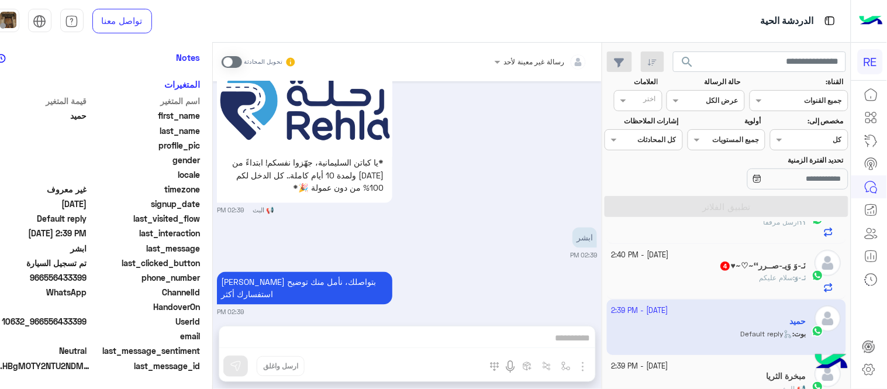
click at [720, 285] on div "‏​نَـ-وَ : سلام عليكم" at bounding box center [708, 282] width 195 height 20
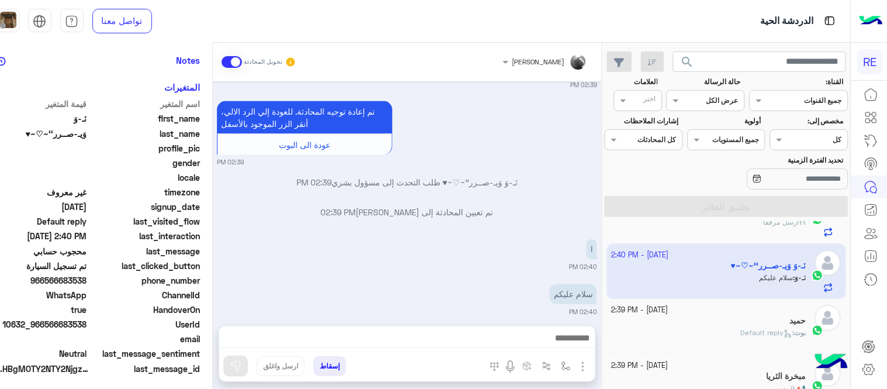
scroll to position [240, 0]
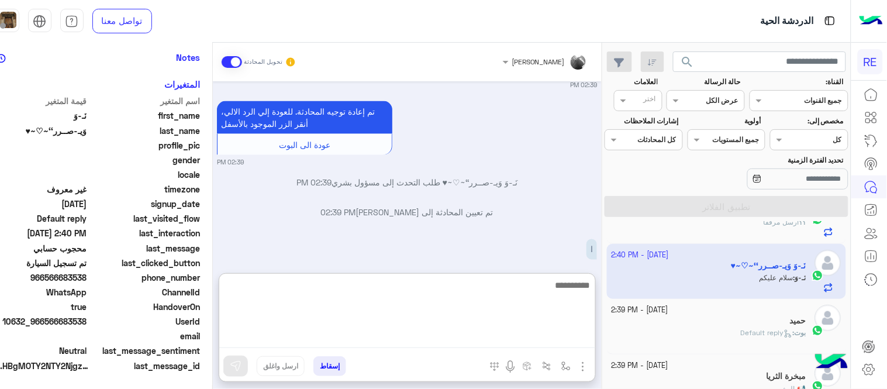
click at [345, 347] on textarea at bounding box center [407, 313] width 376 height 70
type textarea "**********"
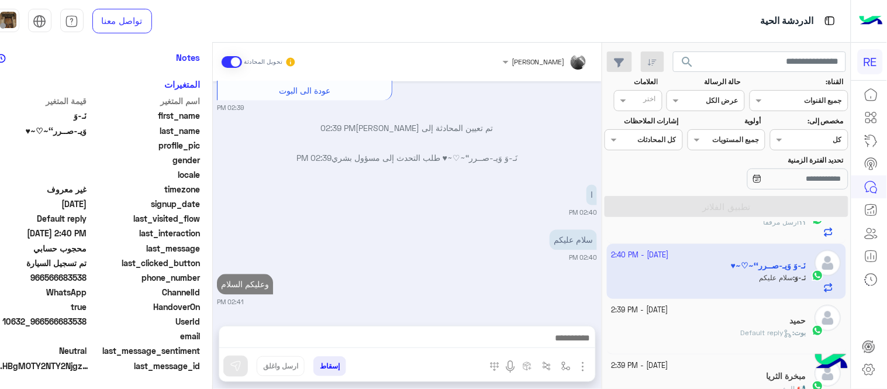
click at [459, 231] on div "[DATE] نسعد بخدمتك. اي خدمة اخرى ؟ الرجوع للقائمة الرئ لا 07:08 PM [DATE] 📢 رسا…" at bounding box center [407, 197] width 389 height 233
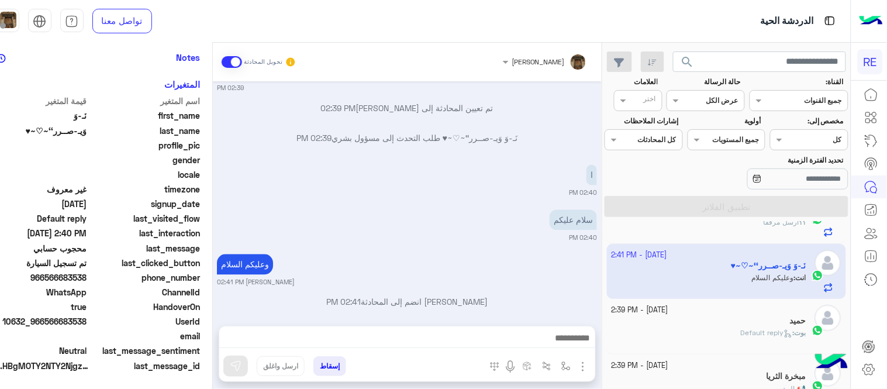
scroll to position [0, 0]
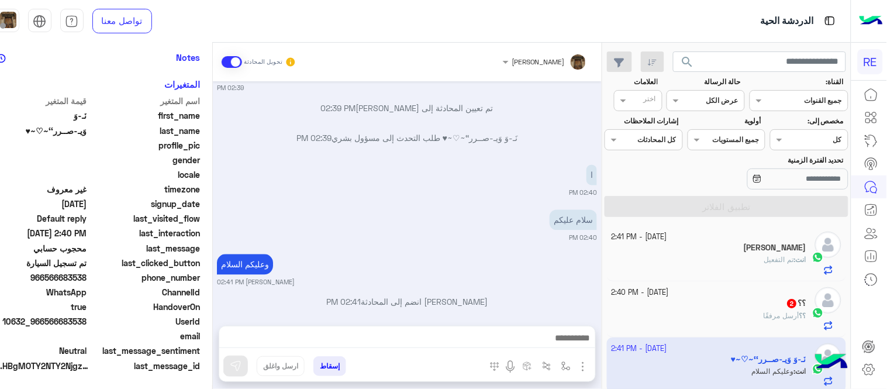
click at [675, 320] on div "؟؟ أرسل مرفقًا" at bounding box center [708, 320] width 195 height 20
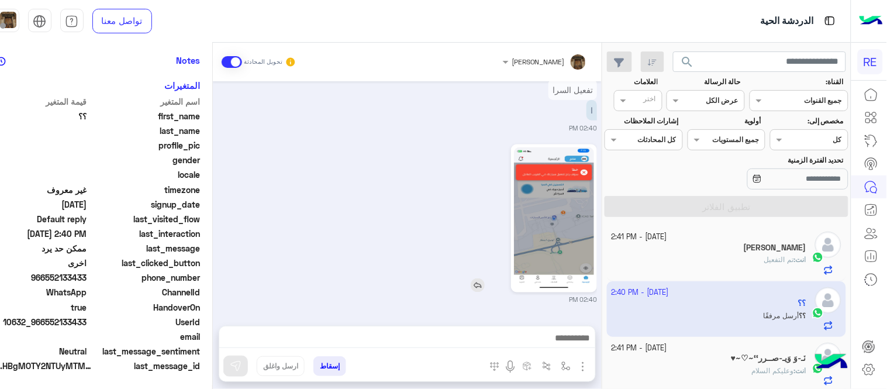
scroll to position [240, 0]
click at [550, 209] on img at bounding box center [554, 218] width 80 height 142
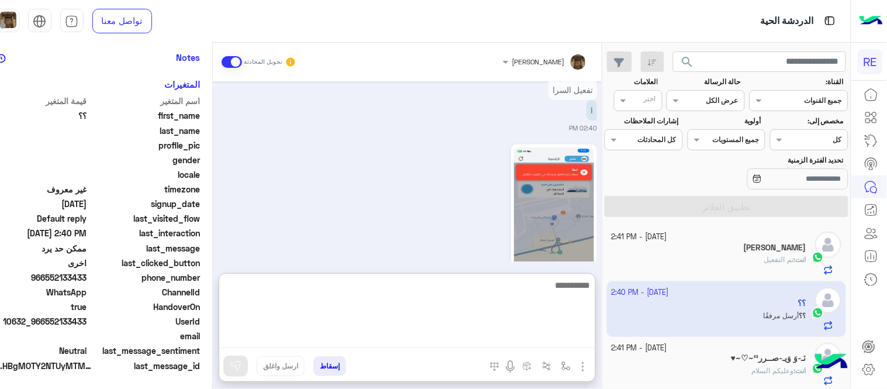
click at [494, 337] on textarea at bounding box center [407, 313] width 376 height 70
type textarea "**********"
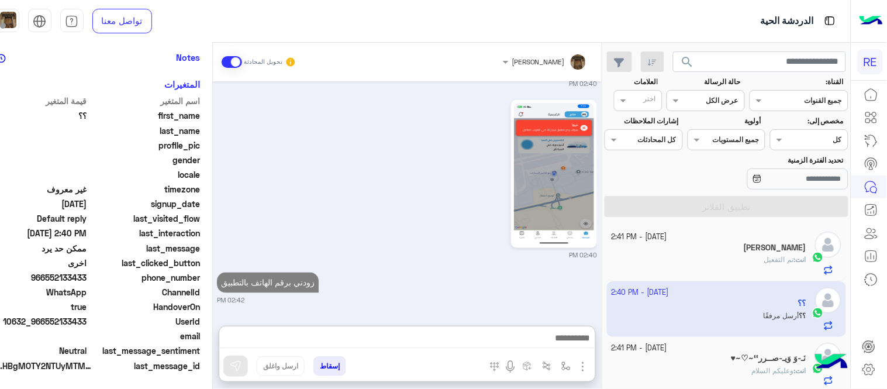
click at [510, 258] on div "[DATE] تم إعادة توجيه المحادثة. للعودة إلي الرد الالي، أنقر الزر الموجود بالأسف…" at bounding box center [407, 197] width 389 height 233
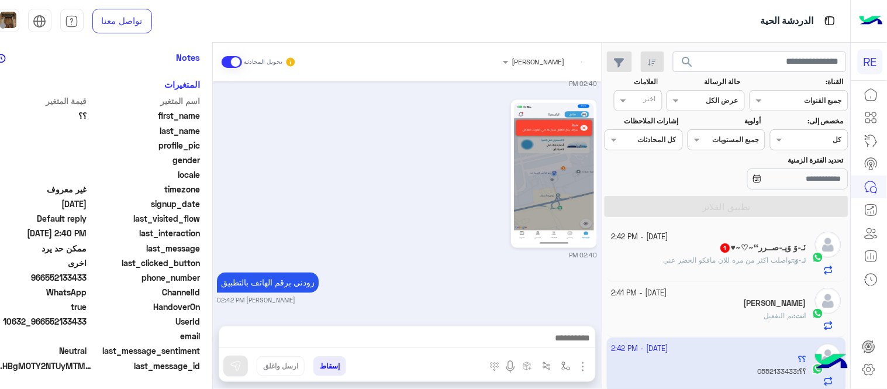
scroll to position [461, 0]
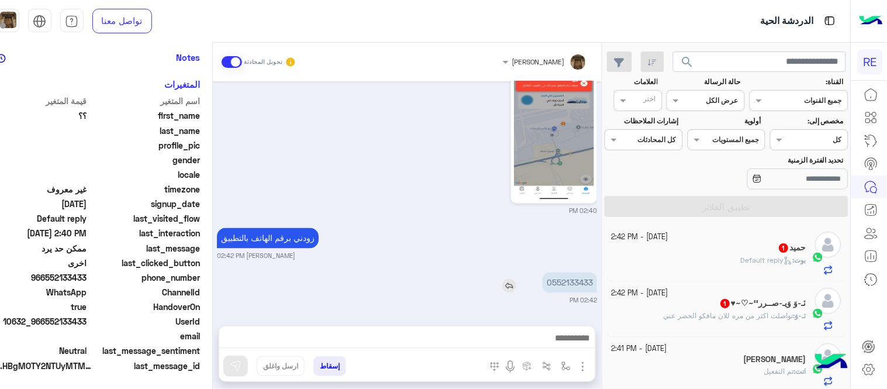
click at [582, 282] on p "0552133433" at bounding box center [569, 282] width 54 height 20
copy p "0552133433"
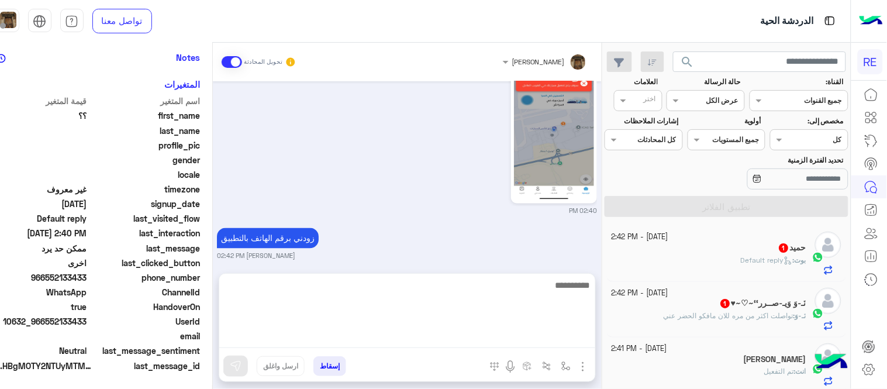
scroll to position [469, 0]
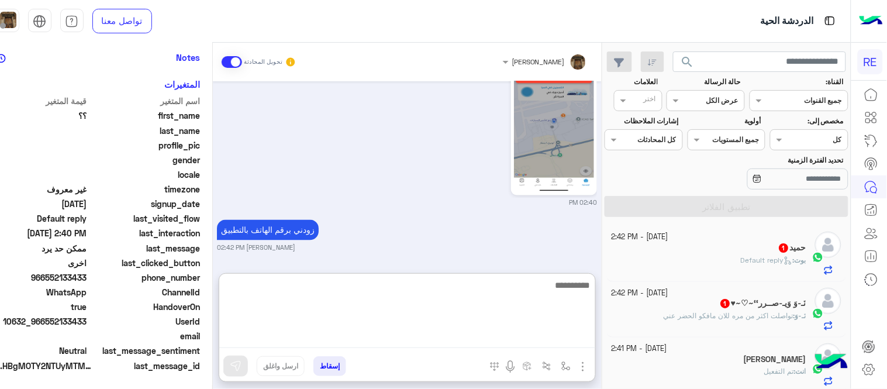
click at [468, 338] on textarea at bounding box center [407, 313] width 376 height 70
type textarea "**********"
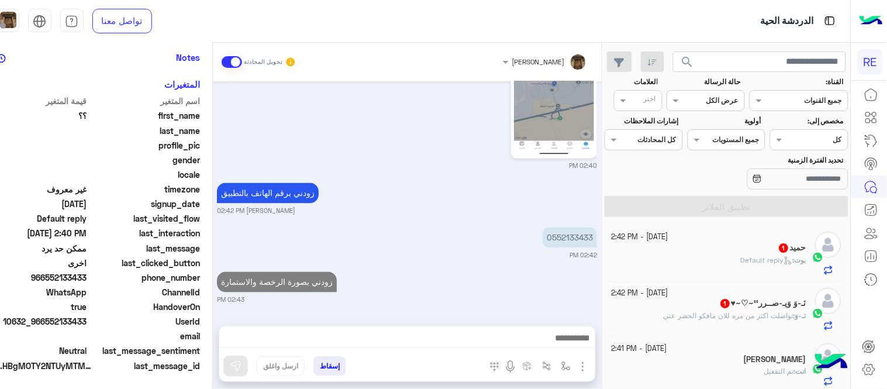
scroll to position [506, 0]
click at [487, 274] on div "[PERSON_NAME] تحويل المحادثة [DATE] تم إعادة توجيه المحادثة. للعودة إلي الرد ال…" at bounding box center [407, 218] width 389 height 351
click at [709, 308] on div "‏​نَـ-وَ وَيـ-صــرر‘‘~♡~♥ 1" at bounding box center [708, 304] width 195 height 12
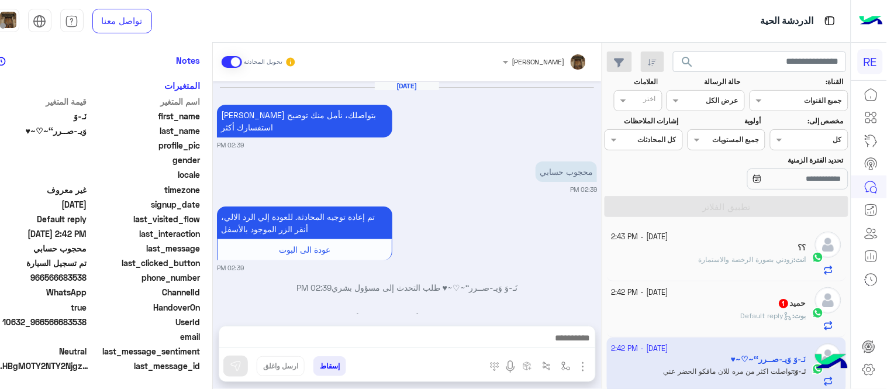
scroll to position [224, 0]
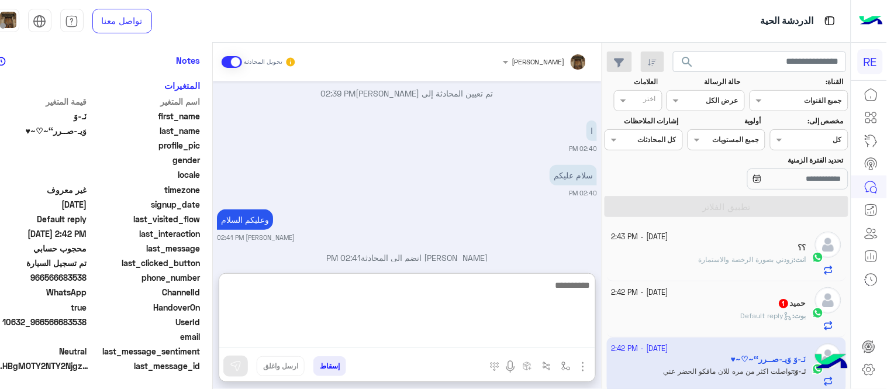
click at [496, 337] on textarea at bounding box center [407, 313] width 376 height 70
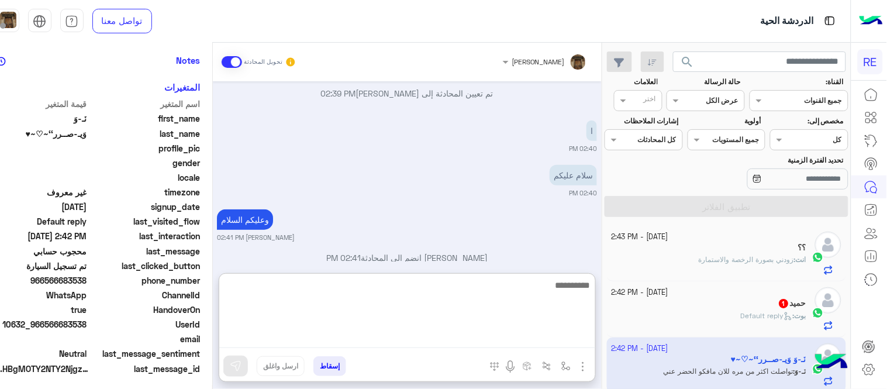
scroll to position [240, 0]
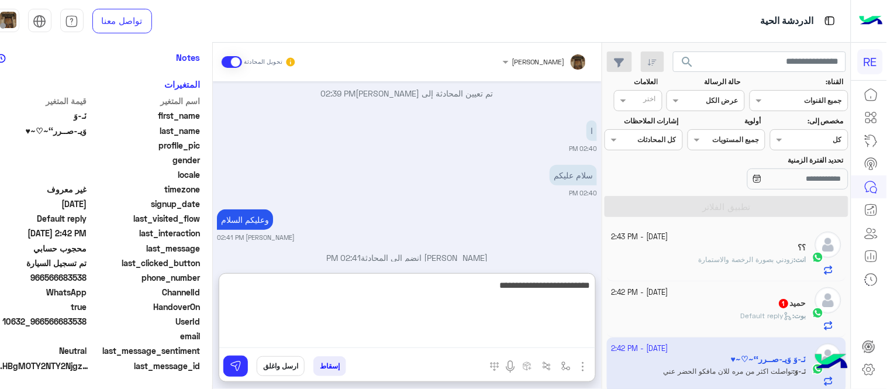
type textarea "**********"
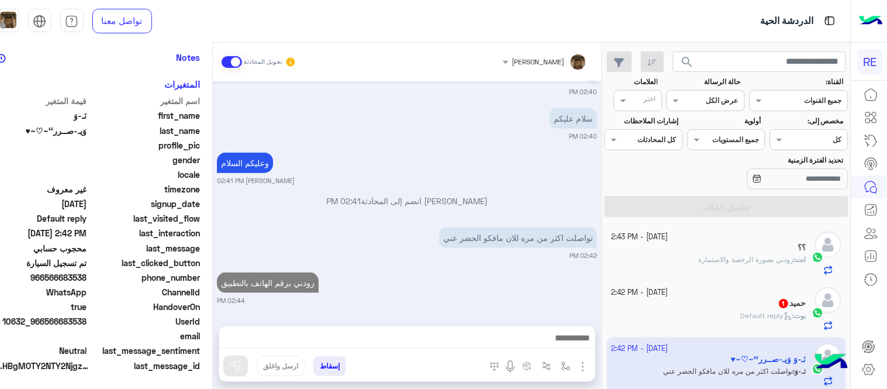
scroll to position [269, 0]
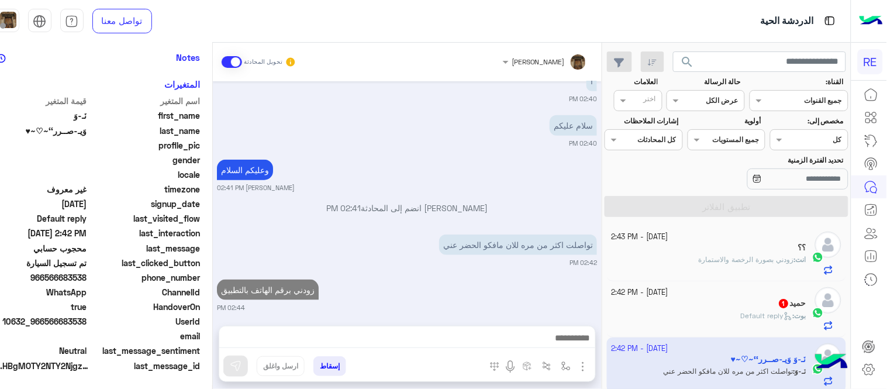
click at [509, 224] on div "[DATE] [PERSON_NAME] بتواصلك، نأمل منك توضيح استفسارك أكثر 02:39 PM محجوب حسابي…" at bounding box center [407, 197] width 389 height 233
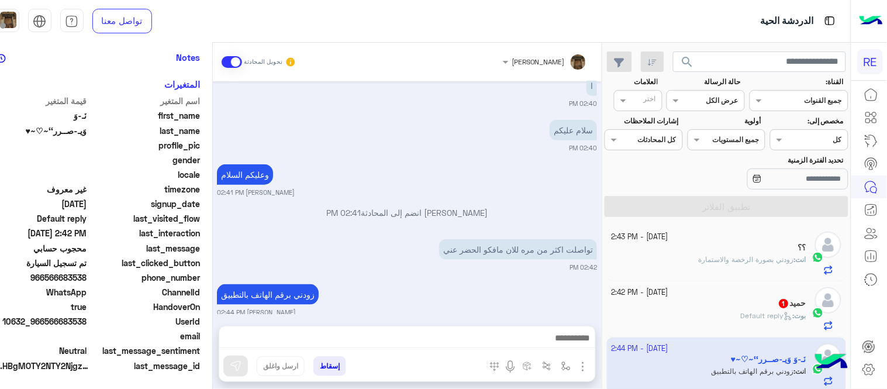
scroll to position [325, 0]
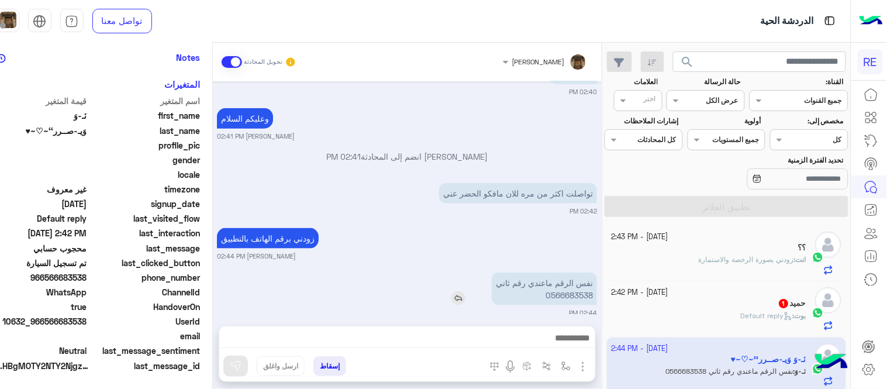
click at [583, 283] on p "نفس الرقم ماعندي رقم ثاني 0566683538" at bounding box center [544, 288] width 105 height 33
copy p "0566683538"
